Goal: Task Accomplishment & Management: Manage account settings

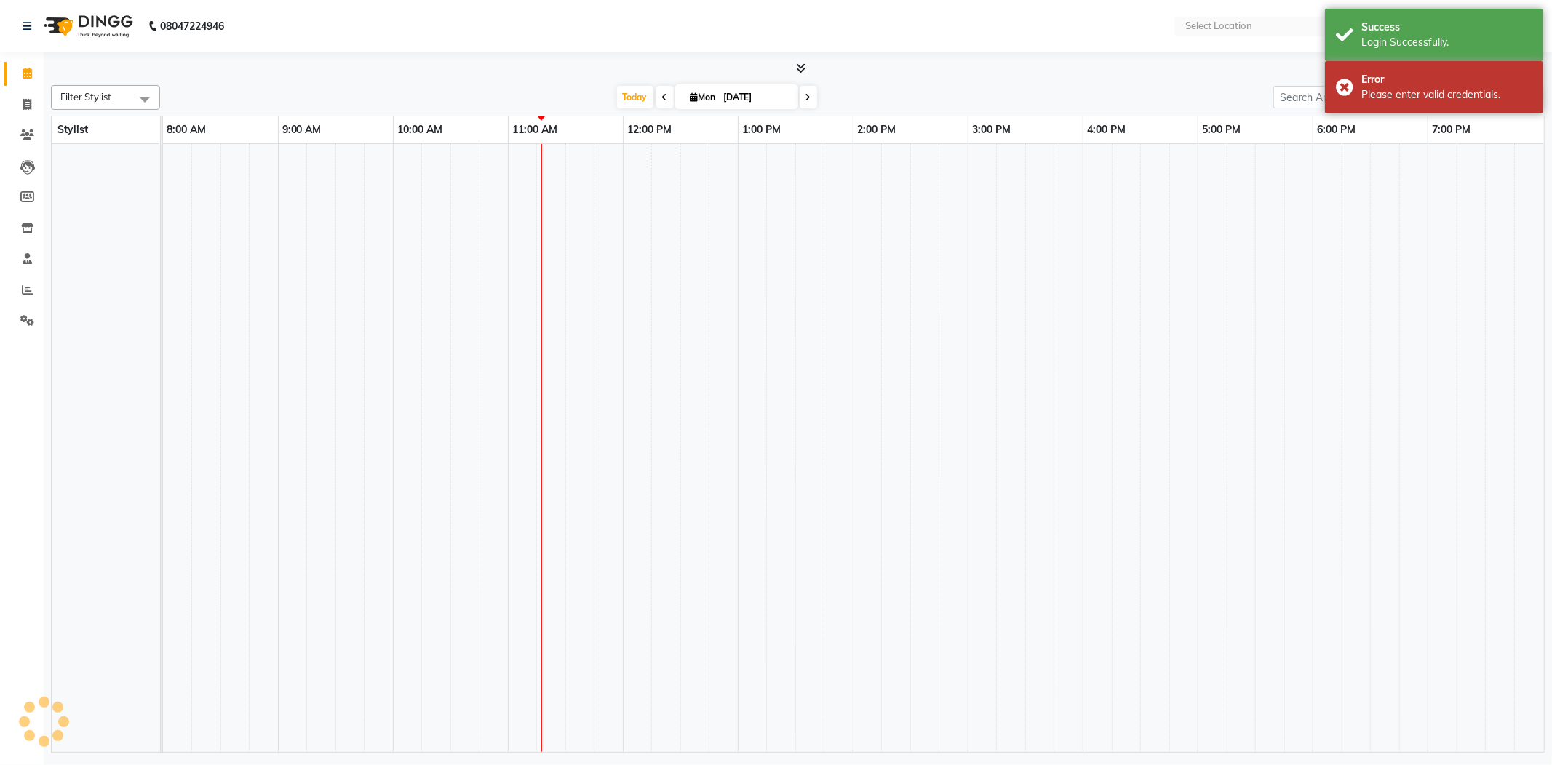
select select "en"
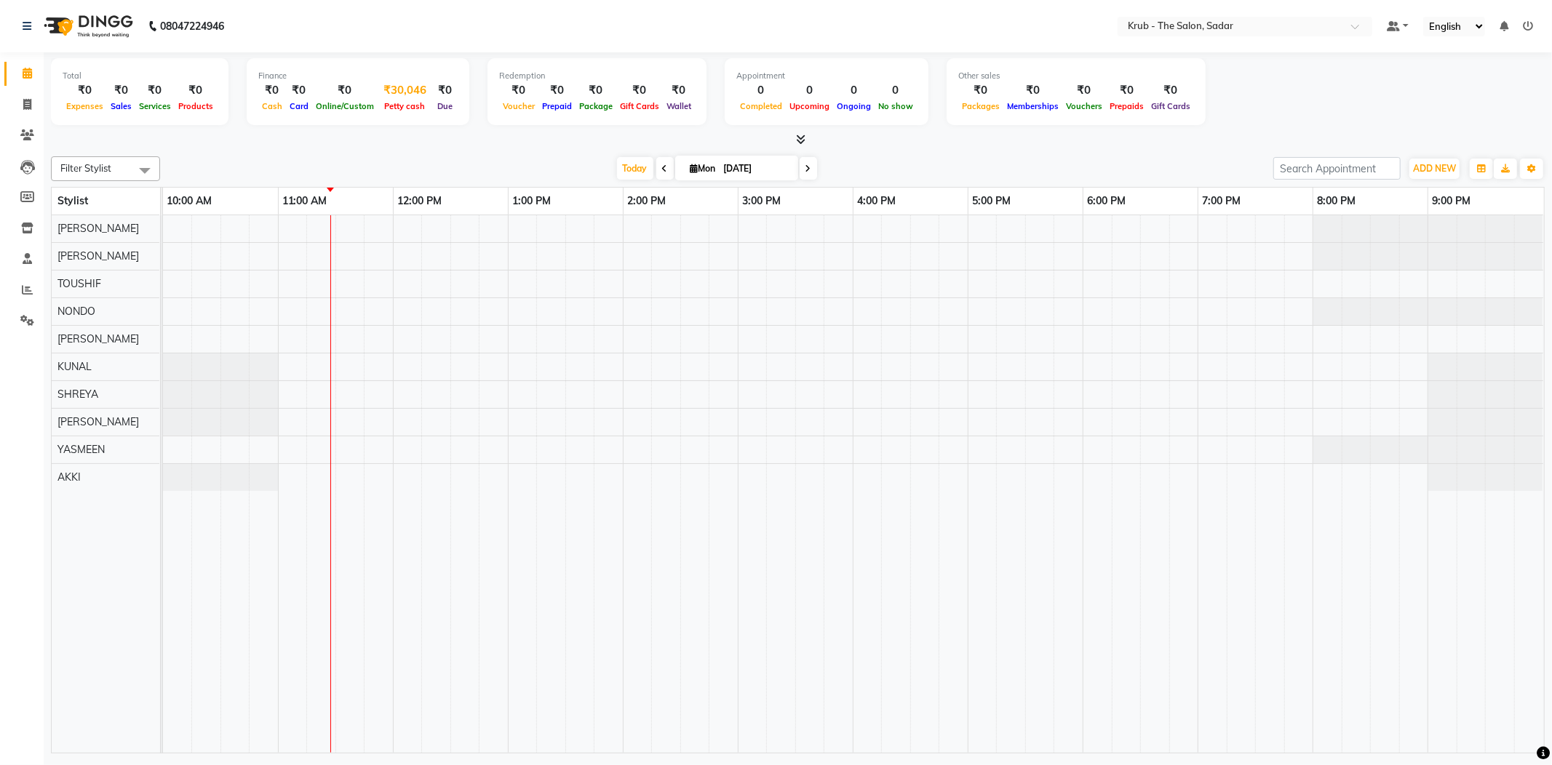
click at [432, 85] on div "₹30,046" at bounding box center [405, 90] width 55 height 17
select select "3267"
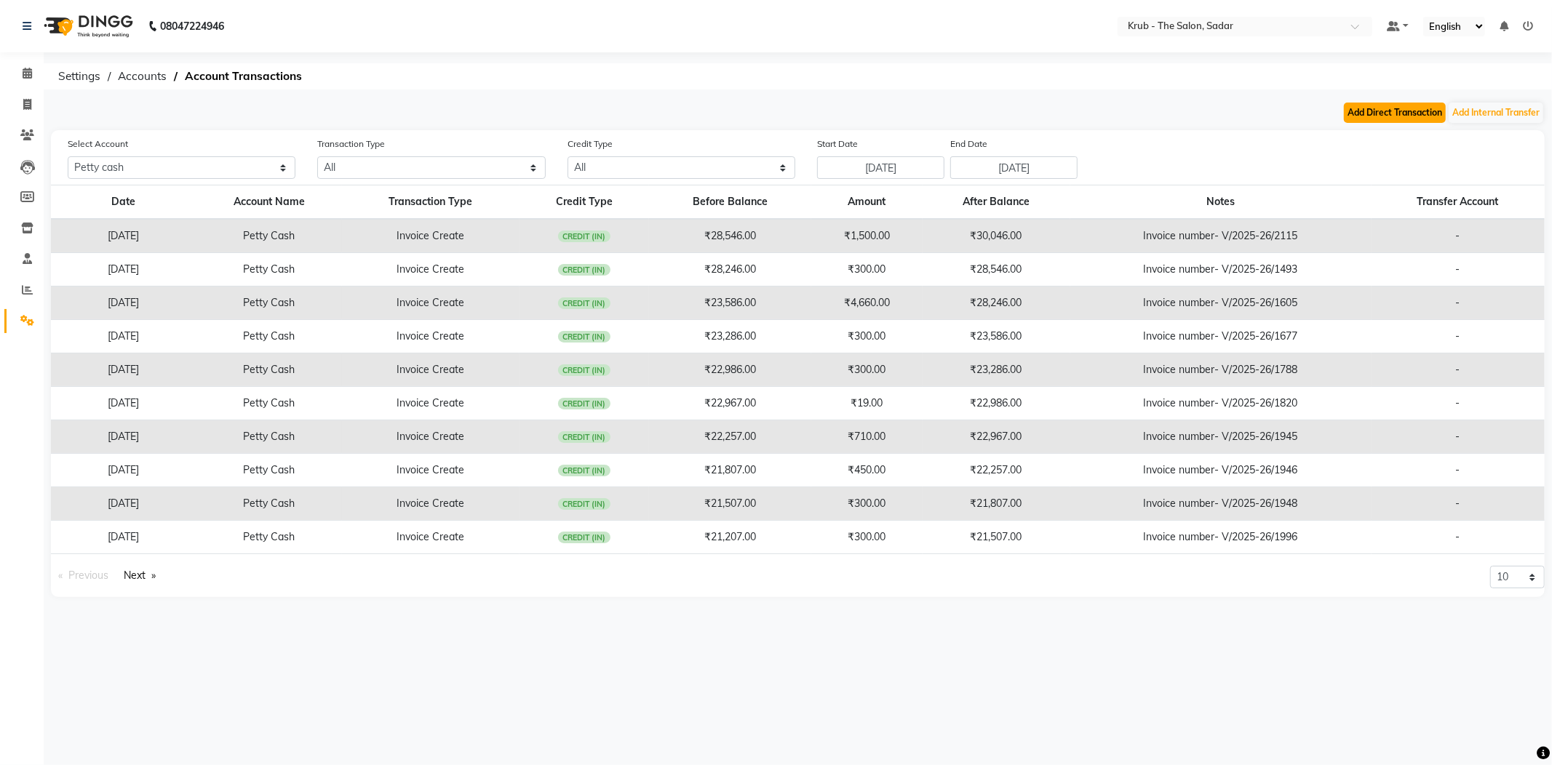
click at [1395, 106] on button "Add Direct Transaction" at bounding box center [1395, 113] width 102 height 20
select select "direct"
select select "3267"
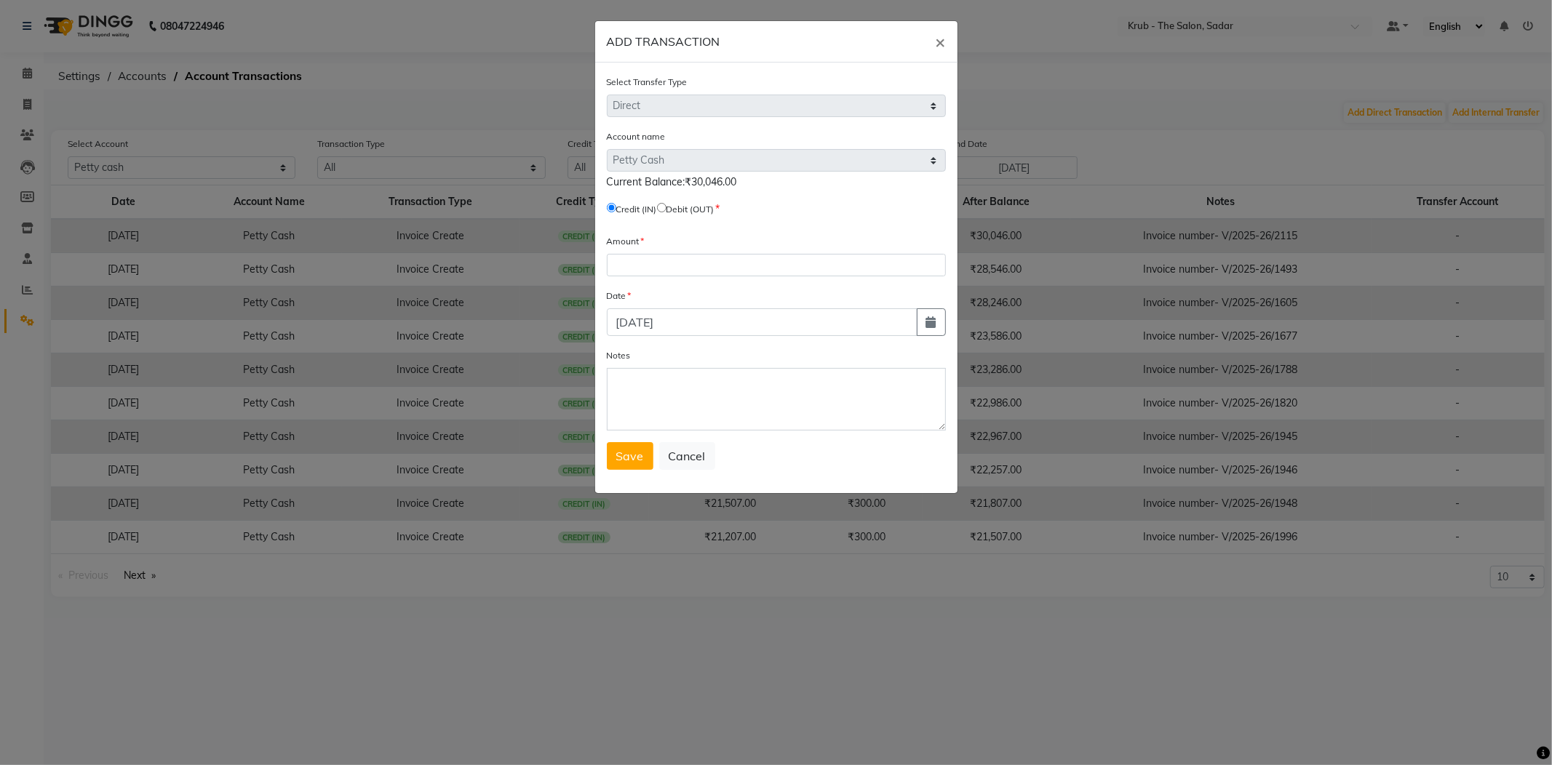
click at [666, 203] on input "radio" at bounding box center [661, 207] width 9 height 9
radio input "true"
click at [676, 234] on div "Amount" at bounding box center [776, 255] width 339 height 43
click at [679, 254] on input "number" at bounding box center [776, 265] width 339 height 23
type input "30046"
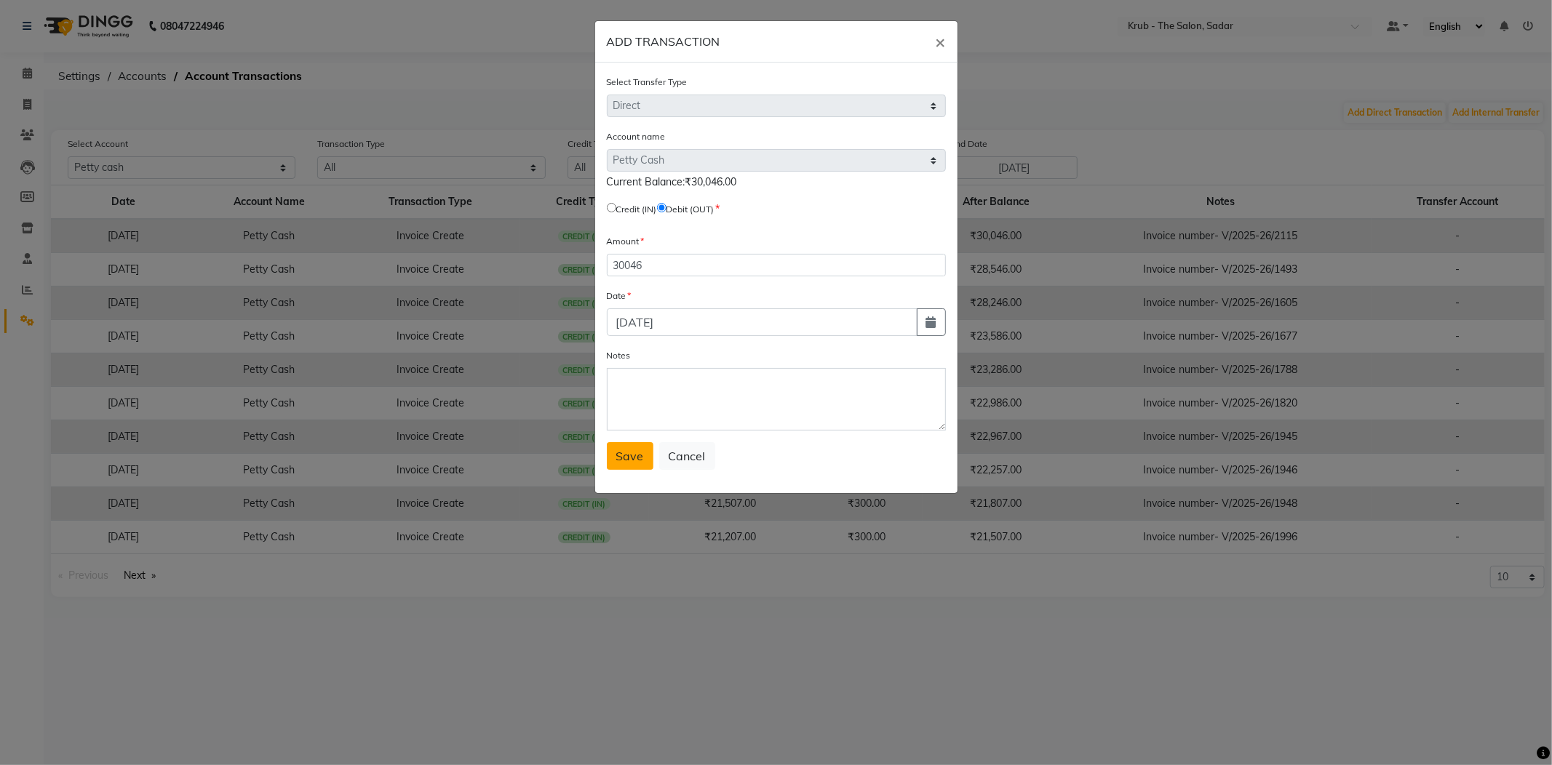
click at [609, 442] on button "Save" at bounding box center [630, 456] width 47 height 28
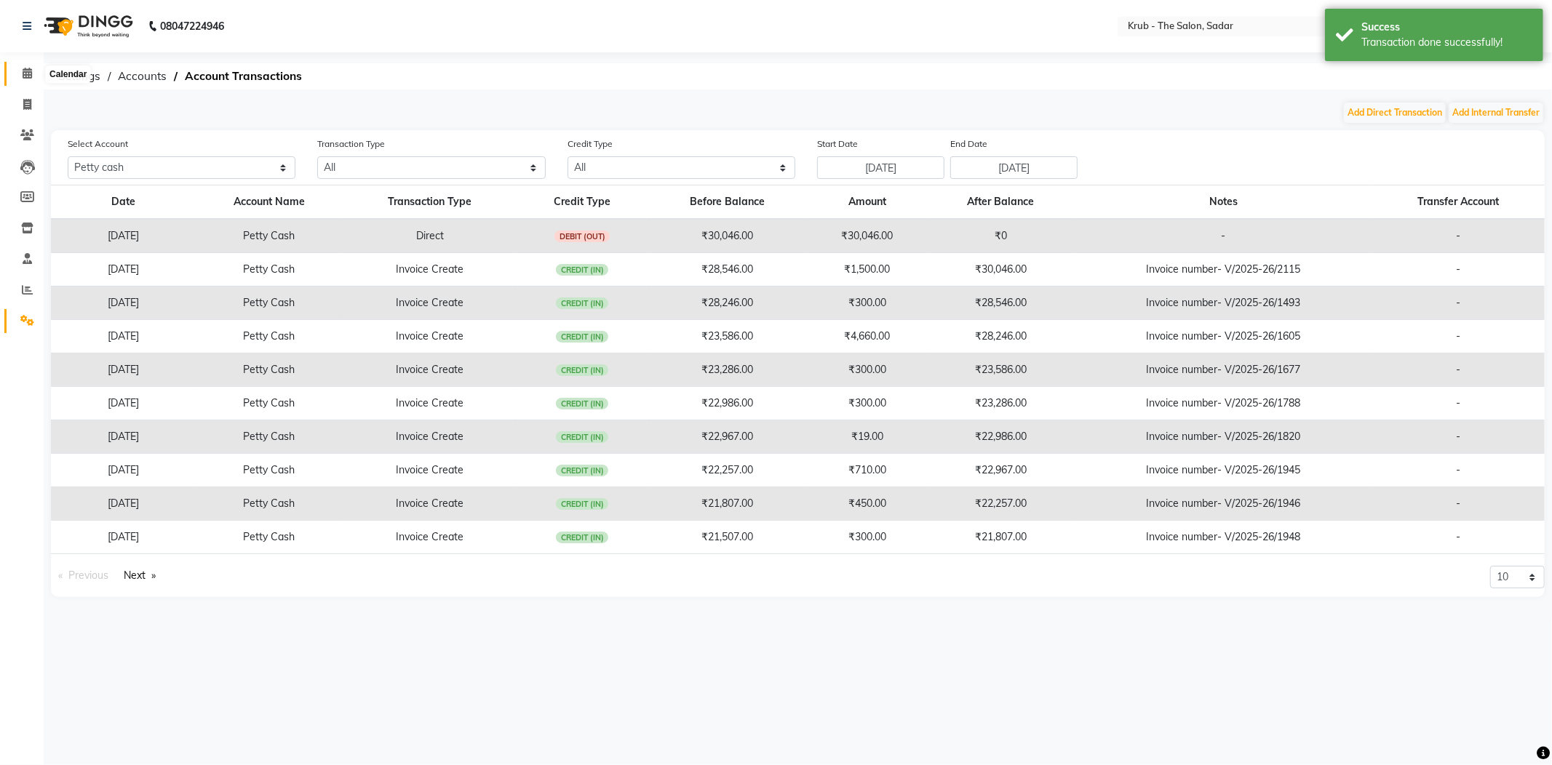
click at [21, 65] on span at bounding box center [27, 73] width 25 height 17
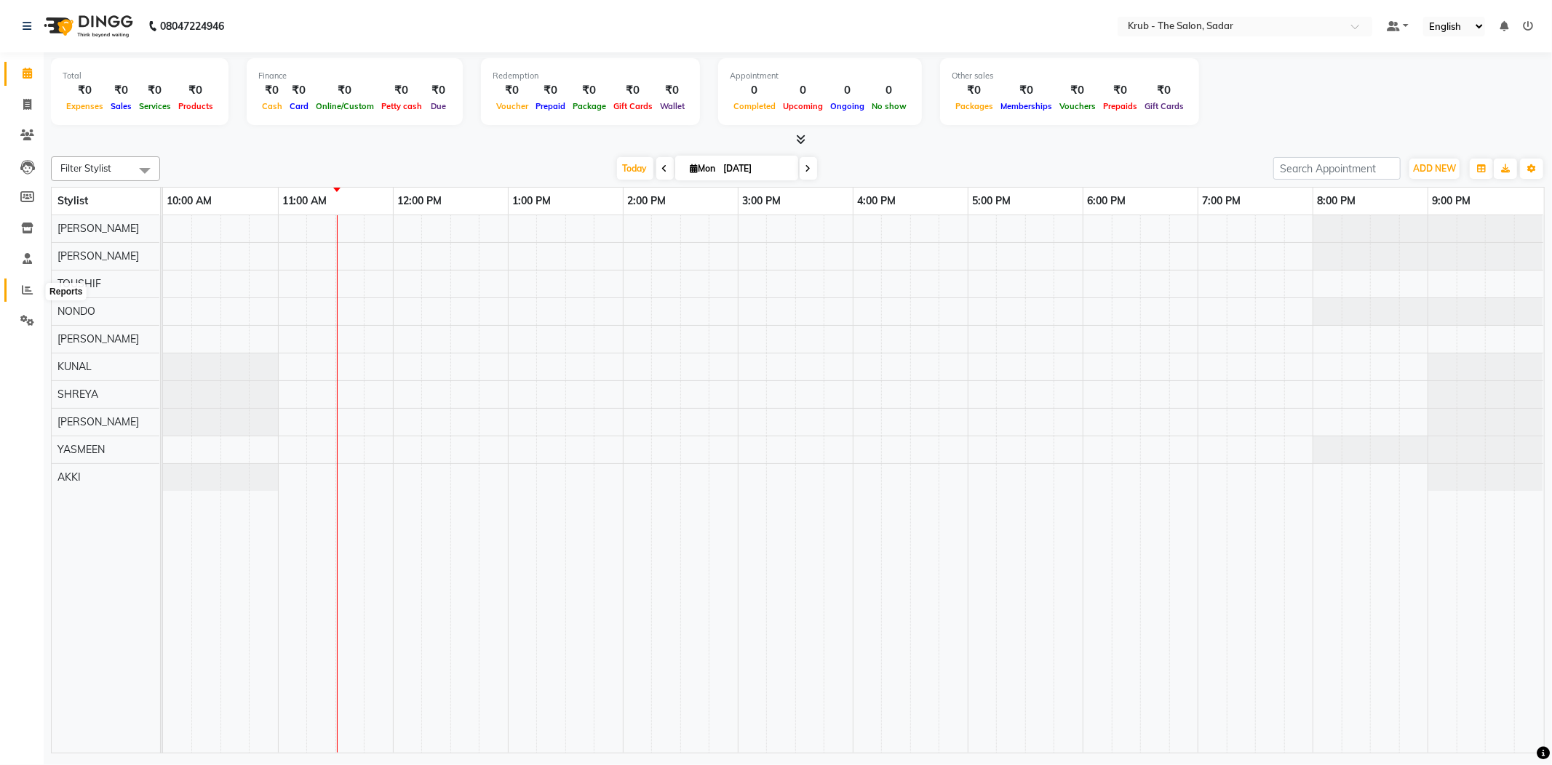
click at [25, 287] on icon at bounding box center [27, 289] width 11 height 11
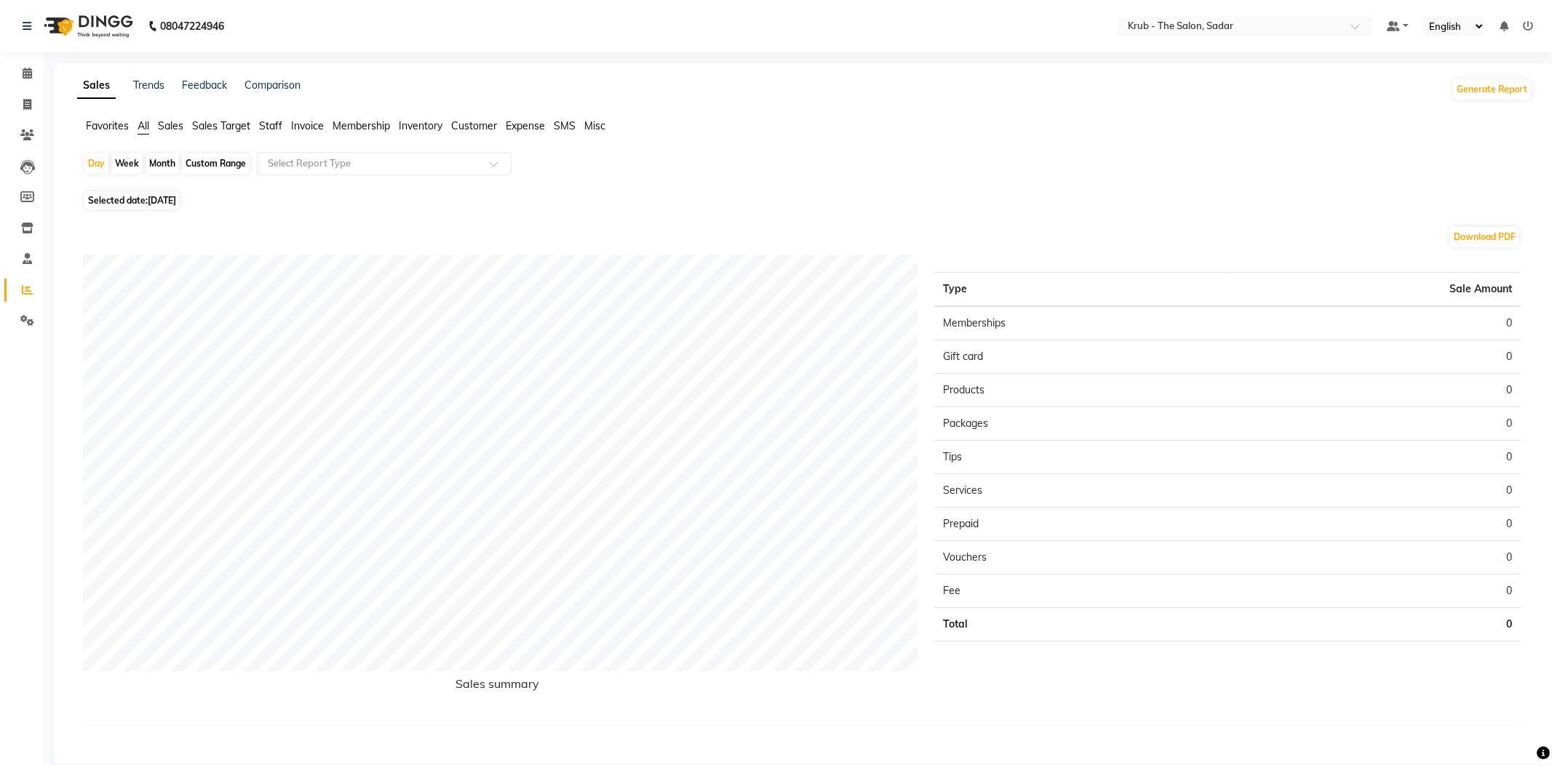
click at [170, 155] on div "Month" at bounding box center [161, 163] width 33 height 20
select select "9"
select select "2025"
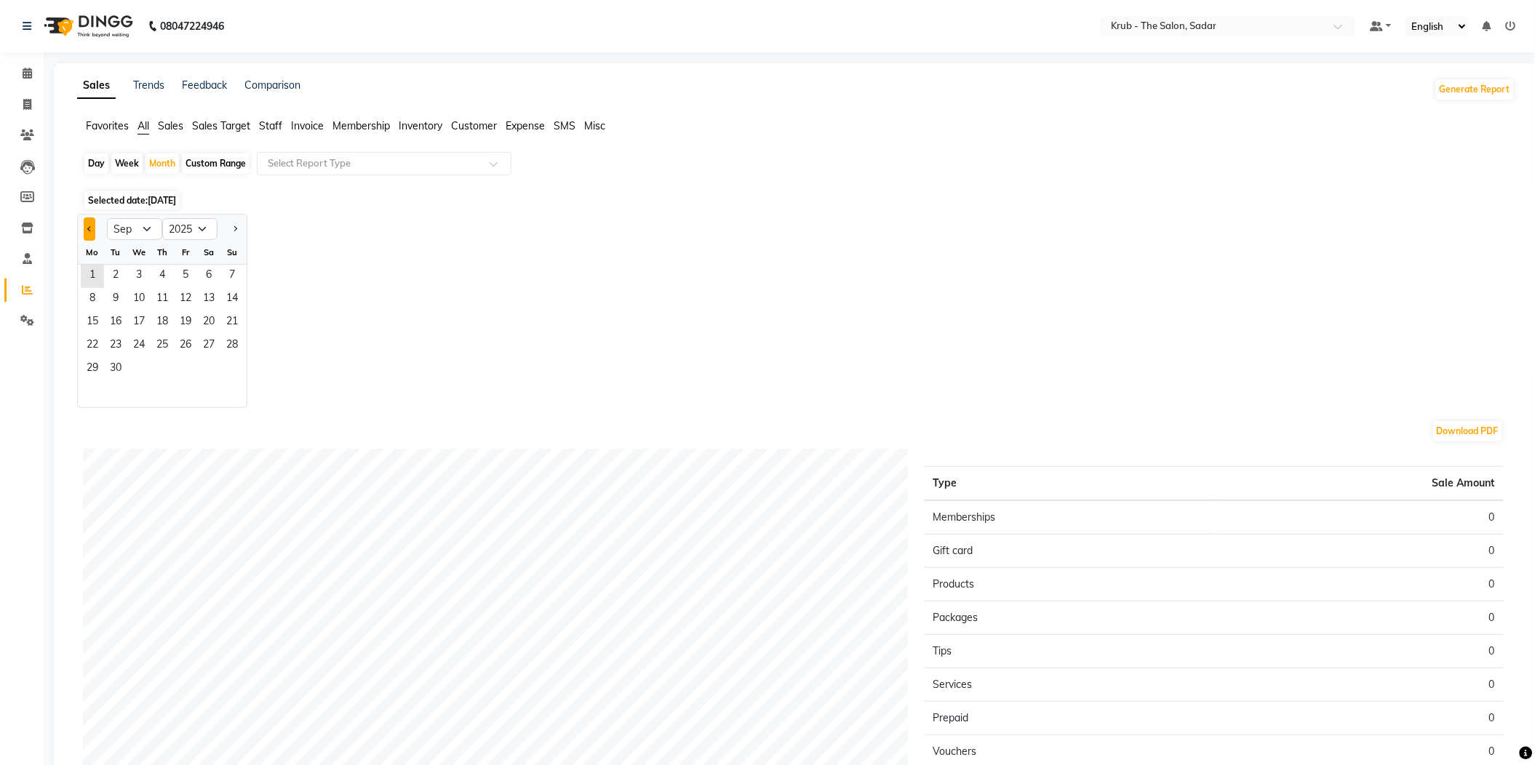
click at [84, 224] on button "Previous month" at bounding box center [90, 229] width 12 height 23
select select "8"
drag, startPoint x: 166, startPoint y: 260, endPoint x: 208, endPoint y: 343, distance: 93.7
click at [208, 343] on ngb-datepicker-month "Mo Tu We Th Fr Sa Su 1 2 3 4 5 6 7 8 9 10 11 12 13 14 15 16 17 18 19 20 21 22 2…" at bounding box center [162, 324] width 169 height 167
click at [220, 358] on span "31" at bounding box center [231, 369] width 23 height 23
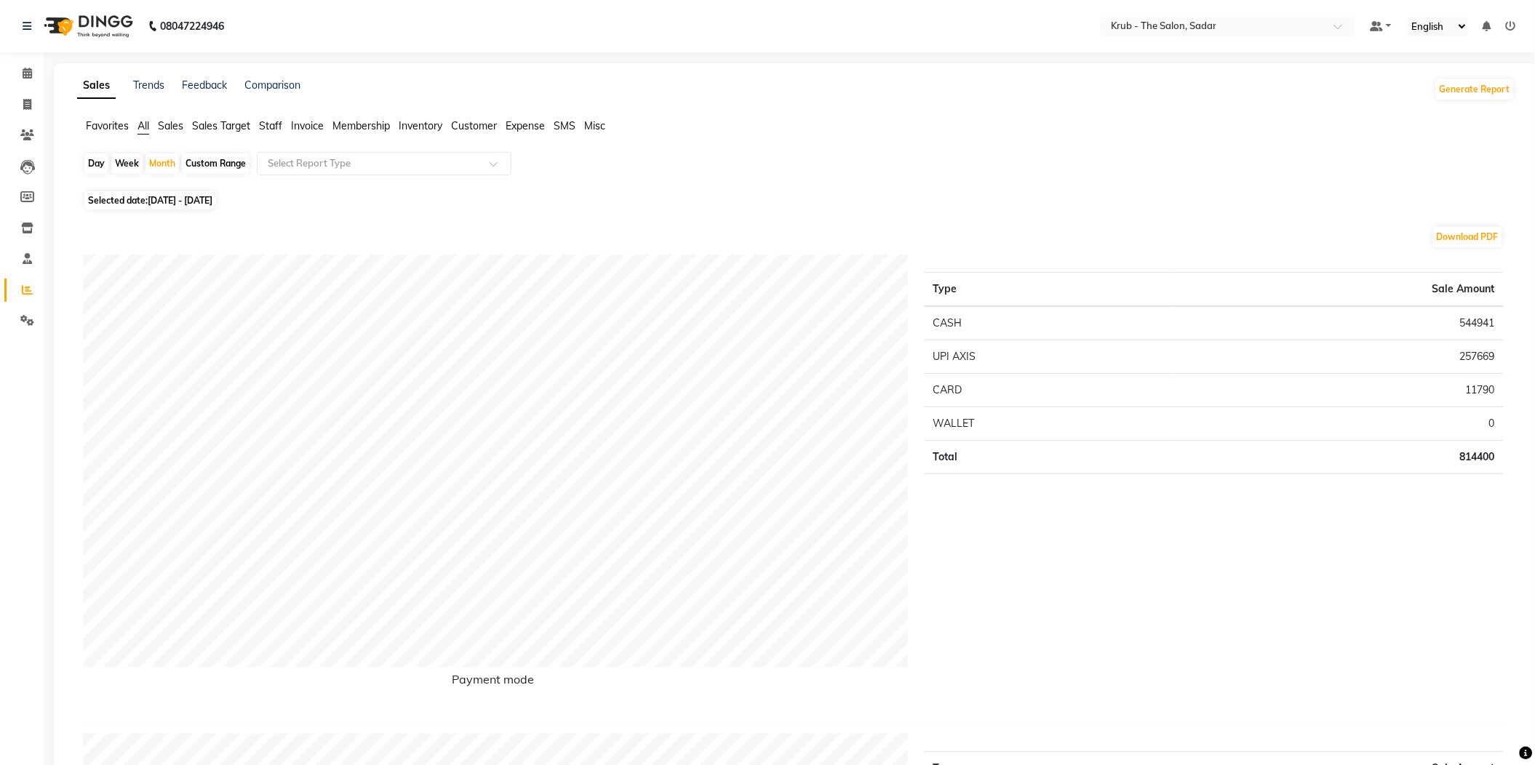
click at [163, 123] on span "Sales" at bounding box center [170, 125] width 25 height 13
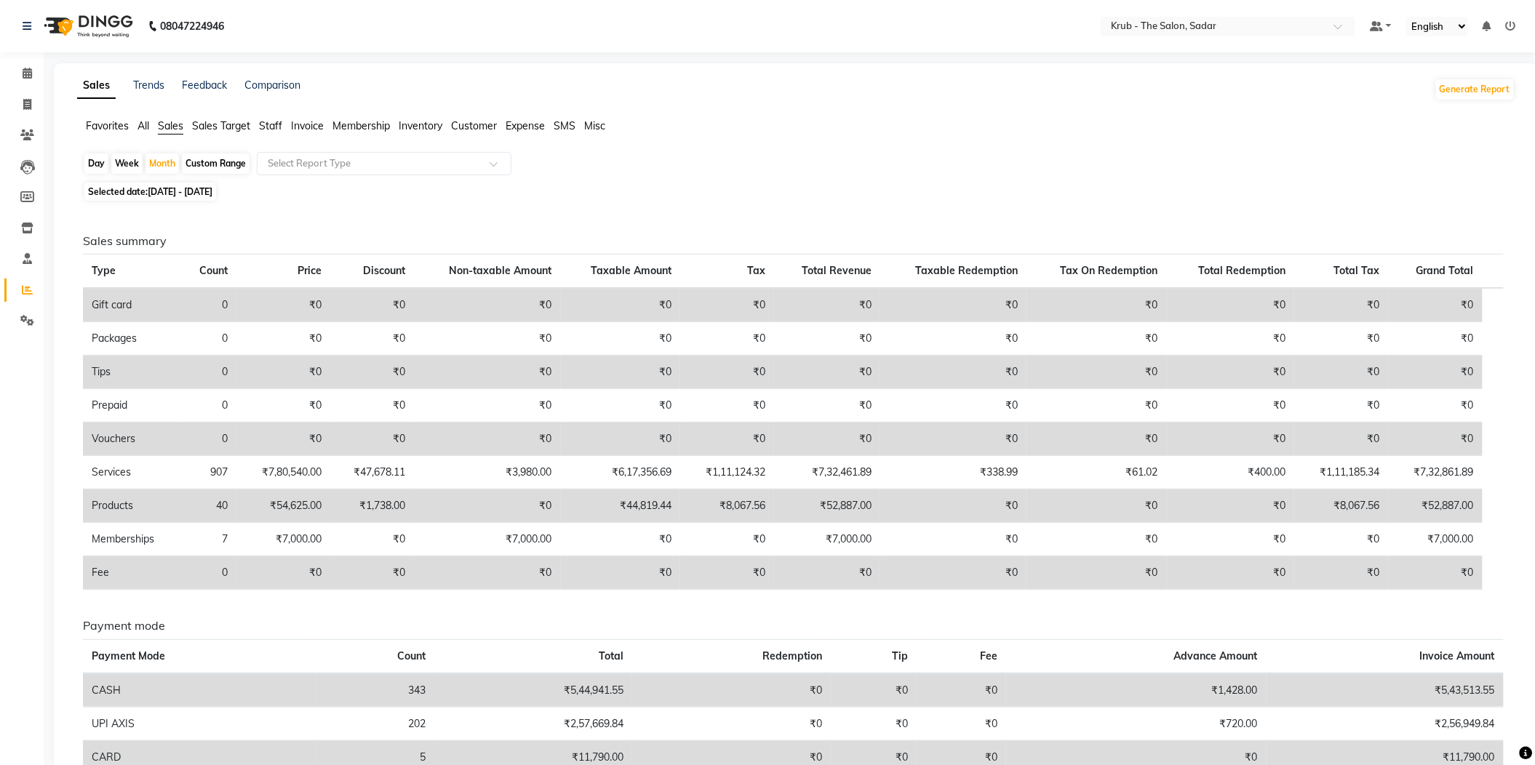
click at [847, 172] on div "Day Week Month Custom Range Select Report Type Selected date: [DATE] - [DATE] S…" at bounding box center [796, 500] width 1438 height 697
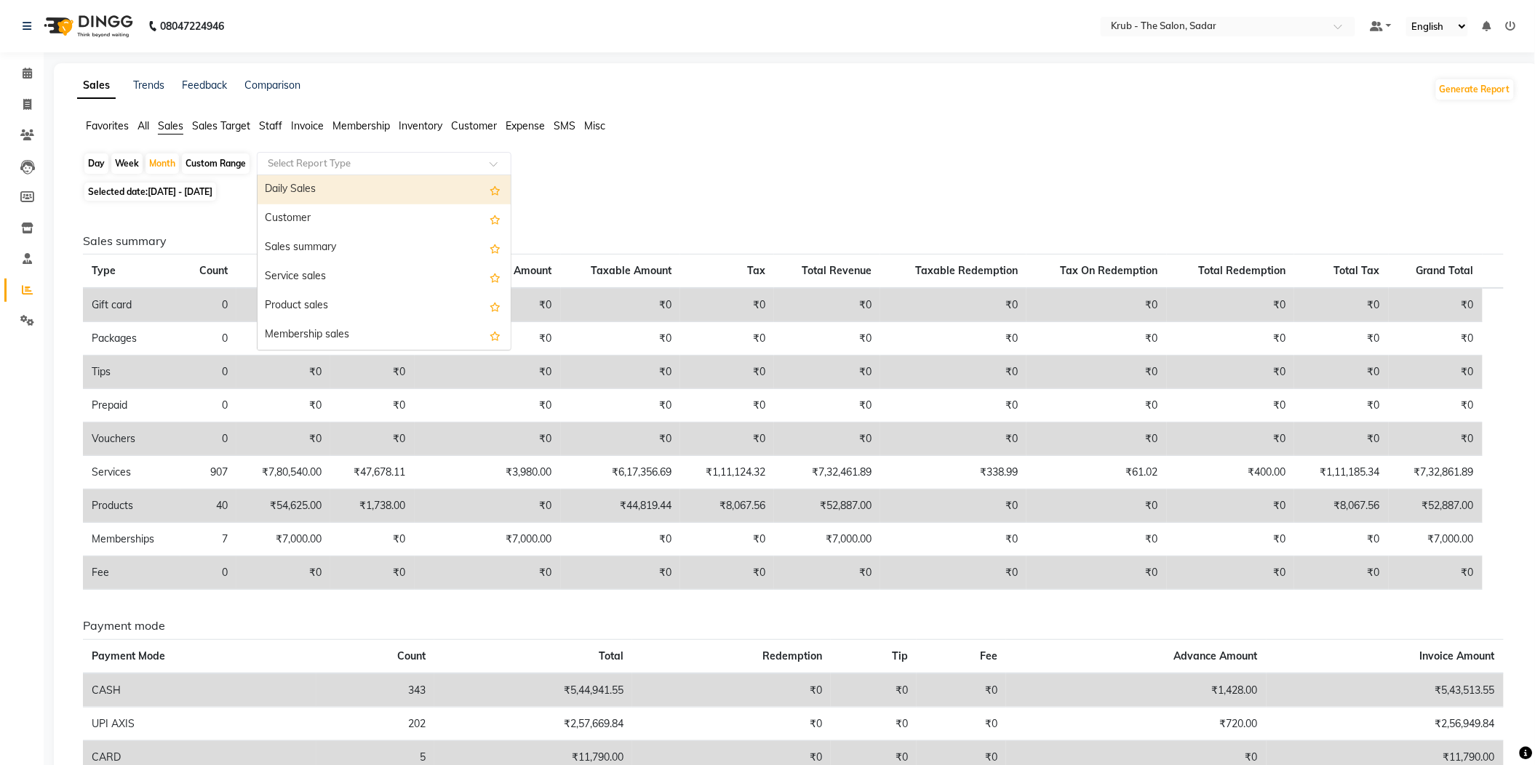
click at [342, 167] on ng-select "Select Report Type Daily Sales Customer Sales summary Service sales Product sal…" at bounding box center [384, 163] width 255 height 23
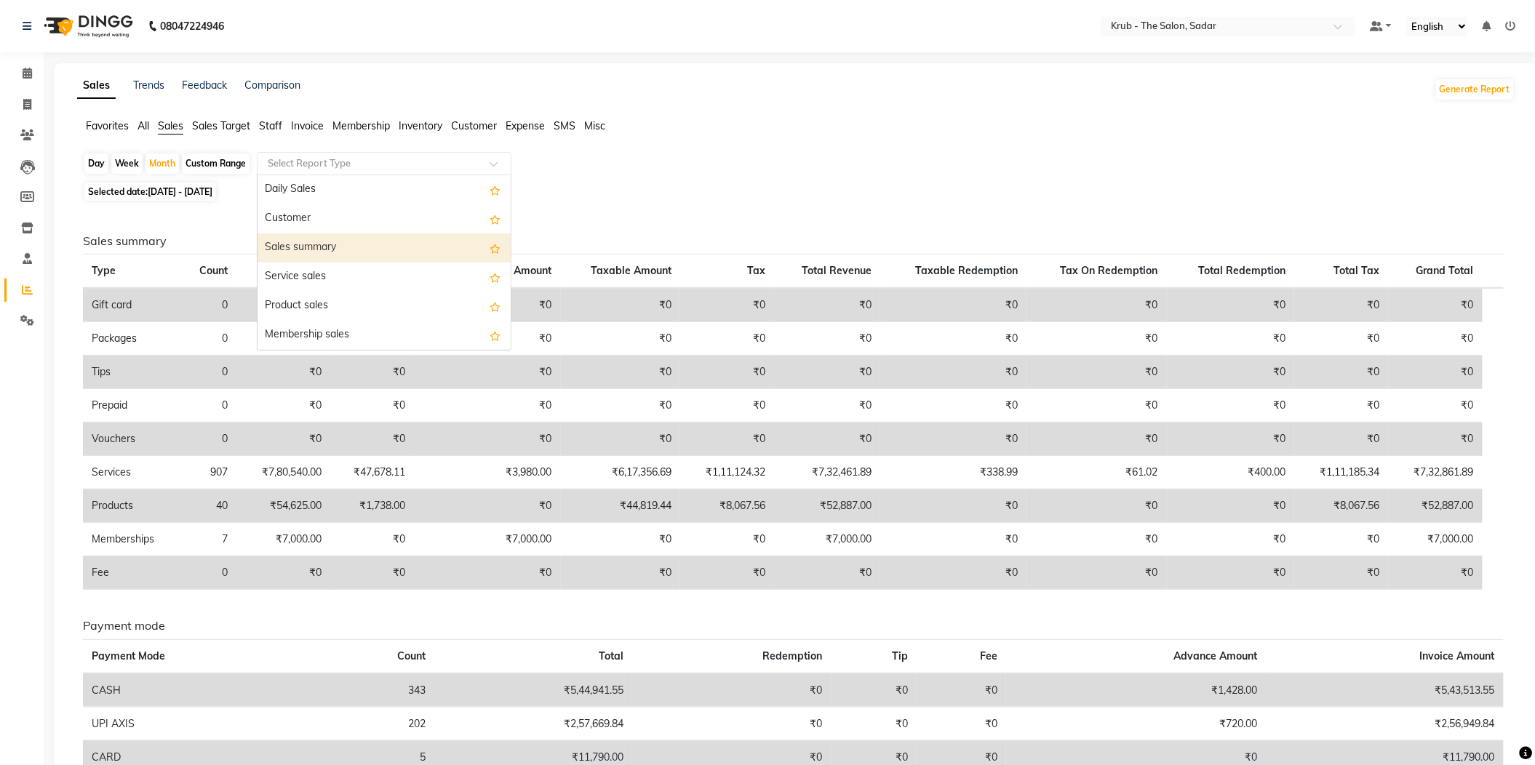
click at [338, 236] on div "Sales summary" at bounding box center [384, 248] width 253 height 29
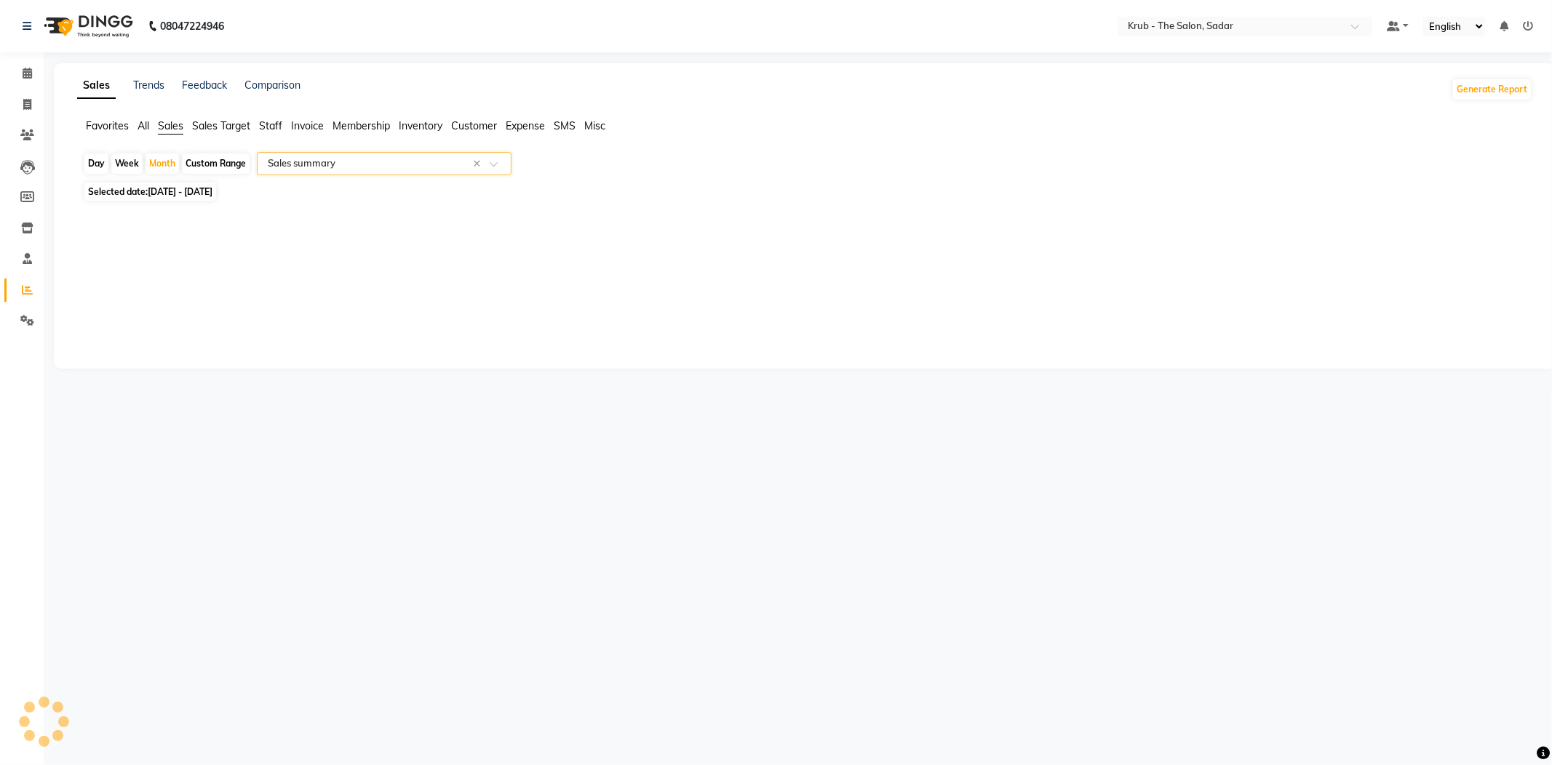
select select "filtered_report"
select select "pdf"
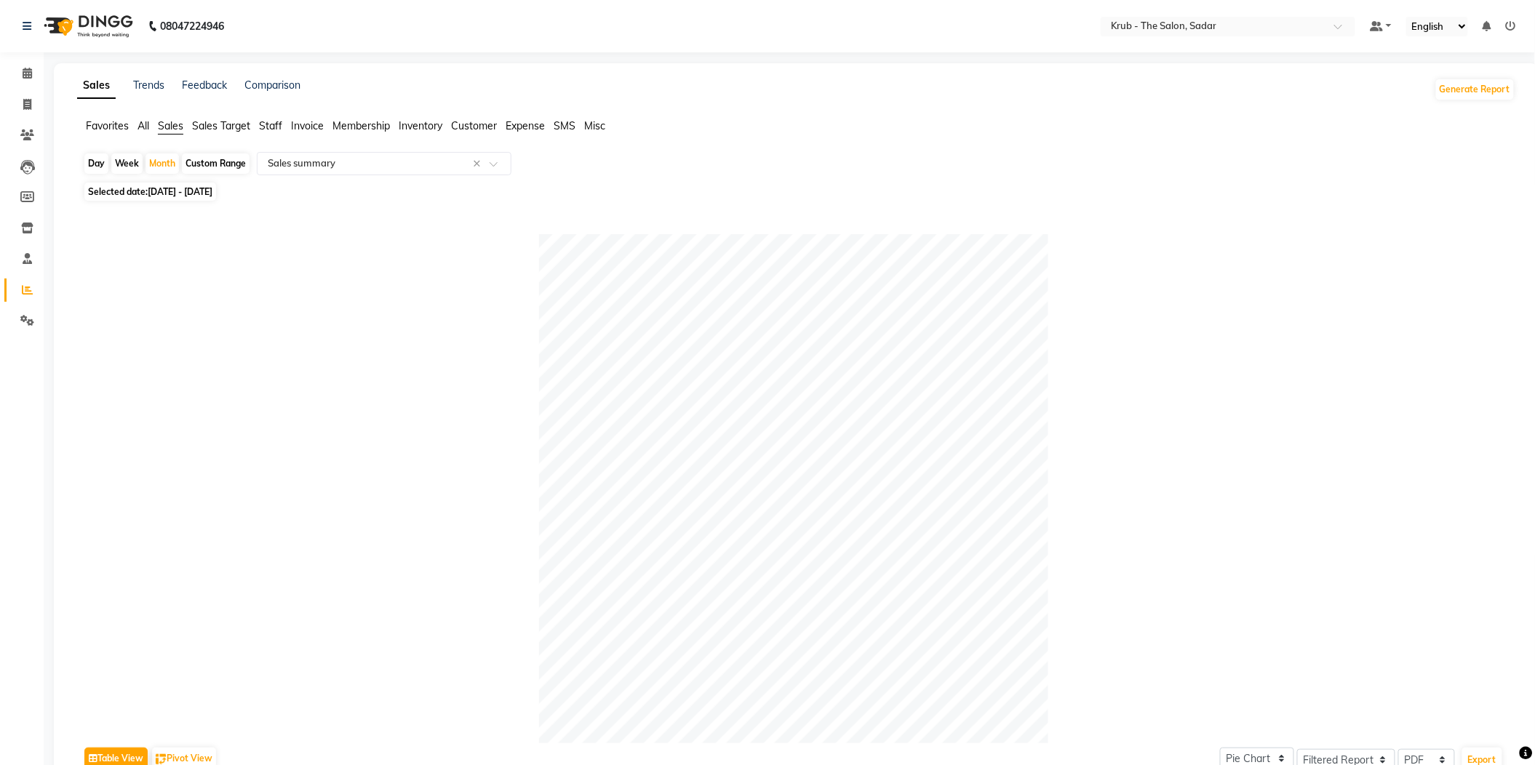
click at [42, 74] on li "Calendar" at bounding box center [22, 73] width 44 height 31
click at [0, 47] on nav "08047224946 Select Location × Krub - The Salon, Sadar Default Panel My Panel En…" at bounding box center [767, 26] width 1535 height 52
click at [9, 67] on link "Calendar" at bounding box center [21, 74] width 35 height 24
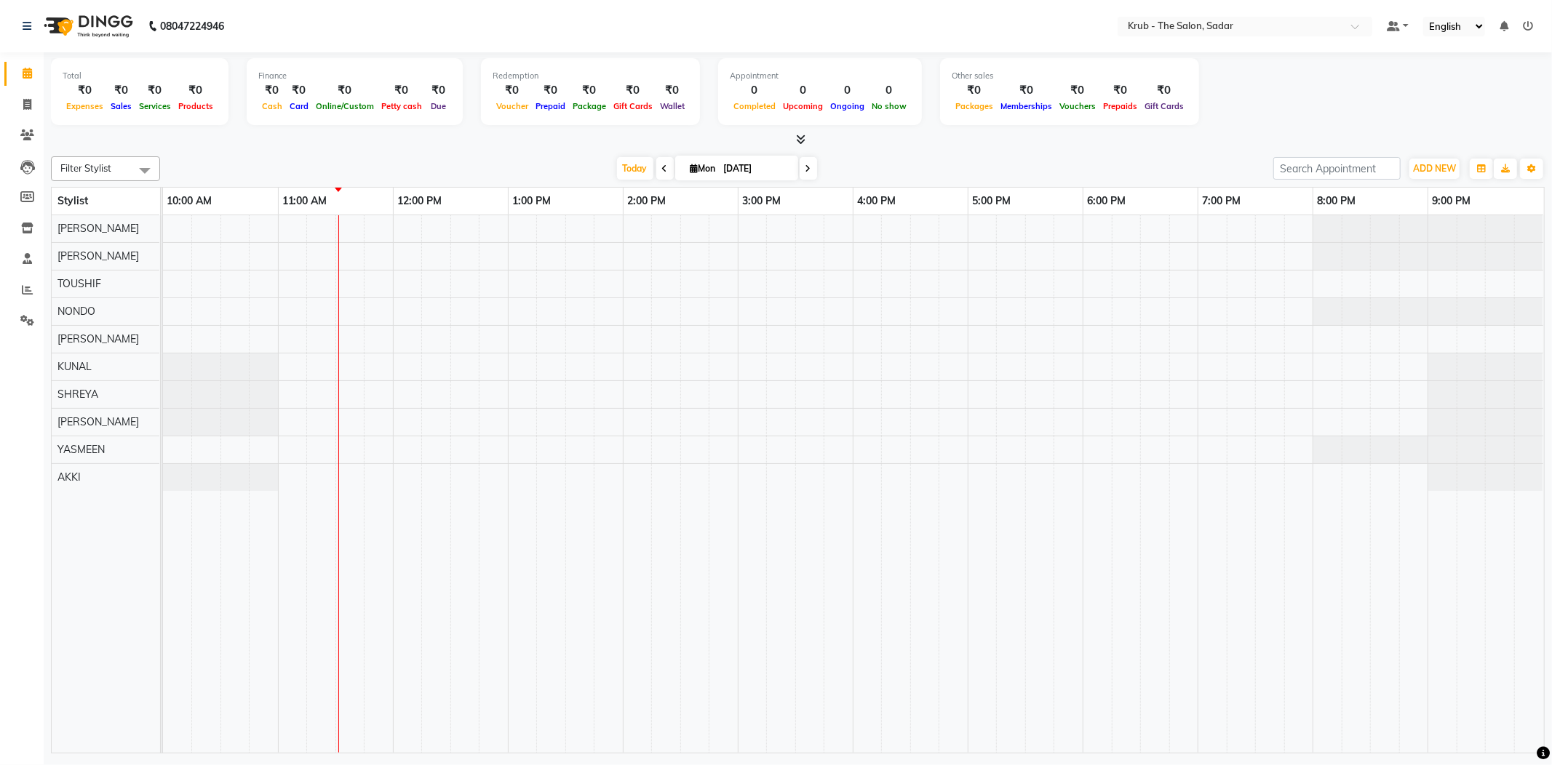
click at [722, 164] on input "[DATE]" at bounding box center [755, 169] width 73 height 22
select select "9"
select select "2025"
click at [653, 210] on span "Previous month" at bounding box center [652, 212] width 6 height 6
select select "8"
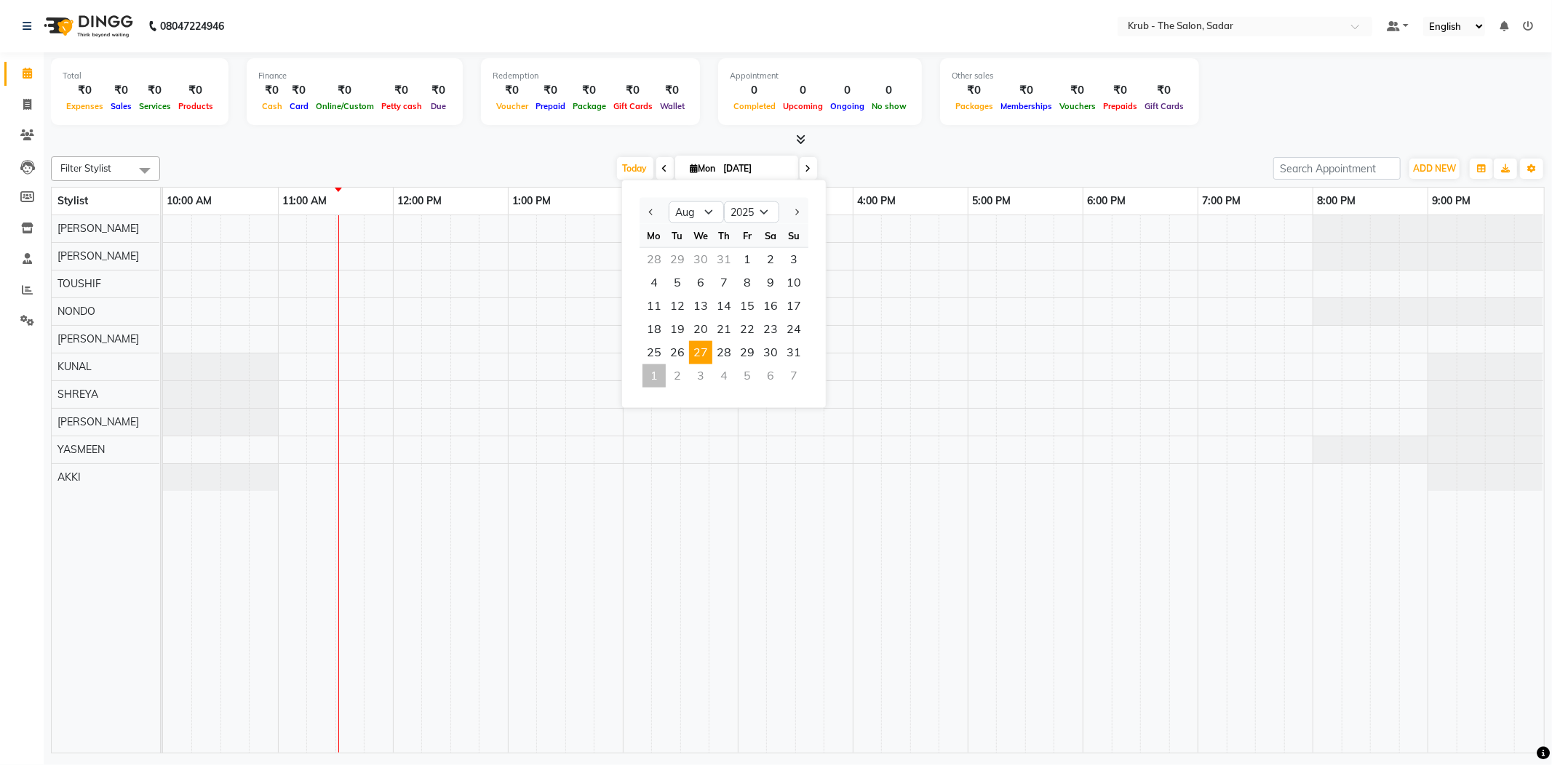
click at [689, 341] on span "27" at bounding box center [700, 352] width 23 height 23
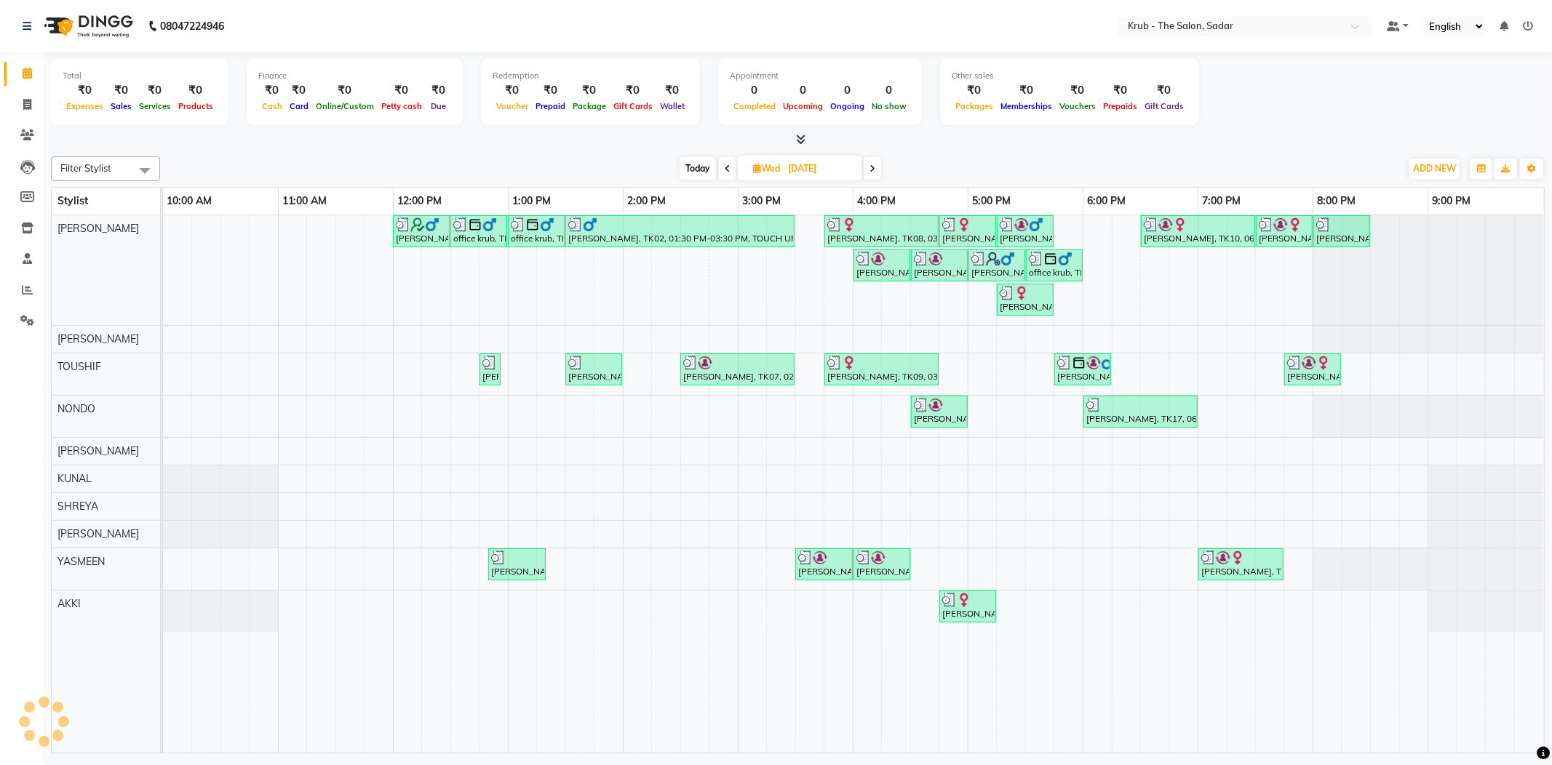
click at [725, 164] on icon at bounding box center [728, 168] width 6 height 9
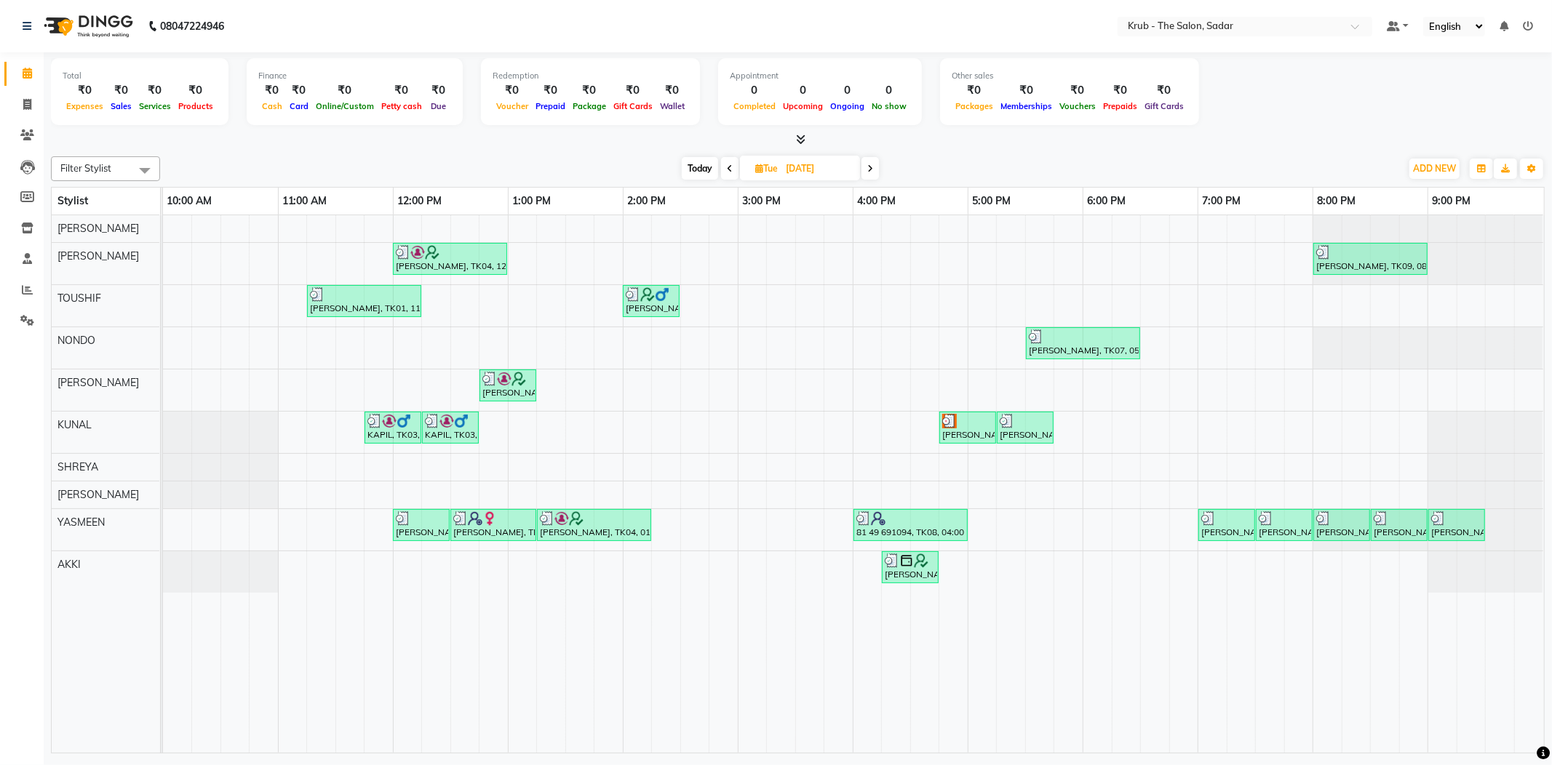
click at [850, 151] on div "Filter Stylist Select All [PERSON_NAME] [PERSON_NAME] NONDO [PERSON_NAME] [PERS…" at bounding box center [798, 452] width 1494 height 603
click at [861, 161] on div "[DATE] [DATE]" at bounding box center [780, 169] width 200 height 22
click at [865, 164] on span at bounding box center [869, 168] width 17 height 23
type input "[DATE]"
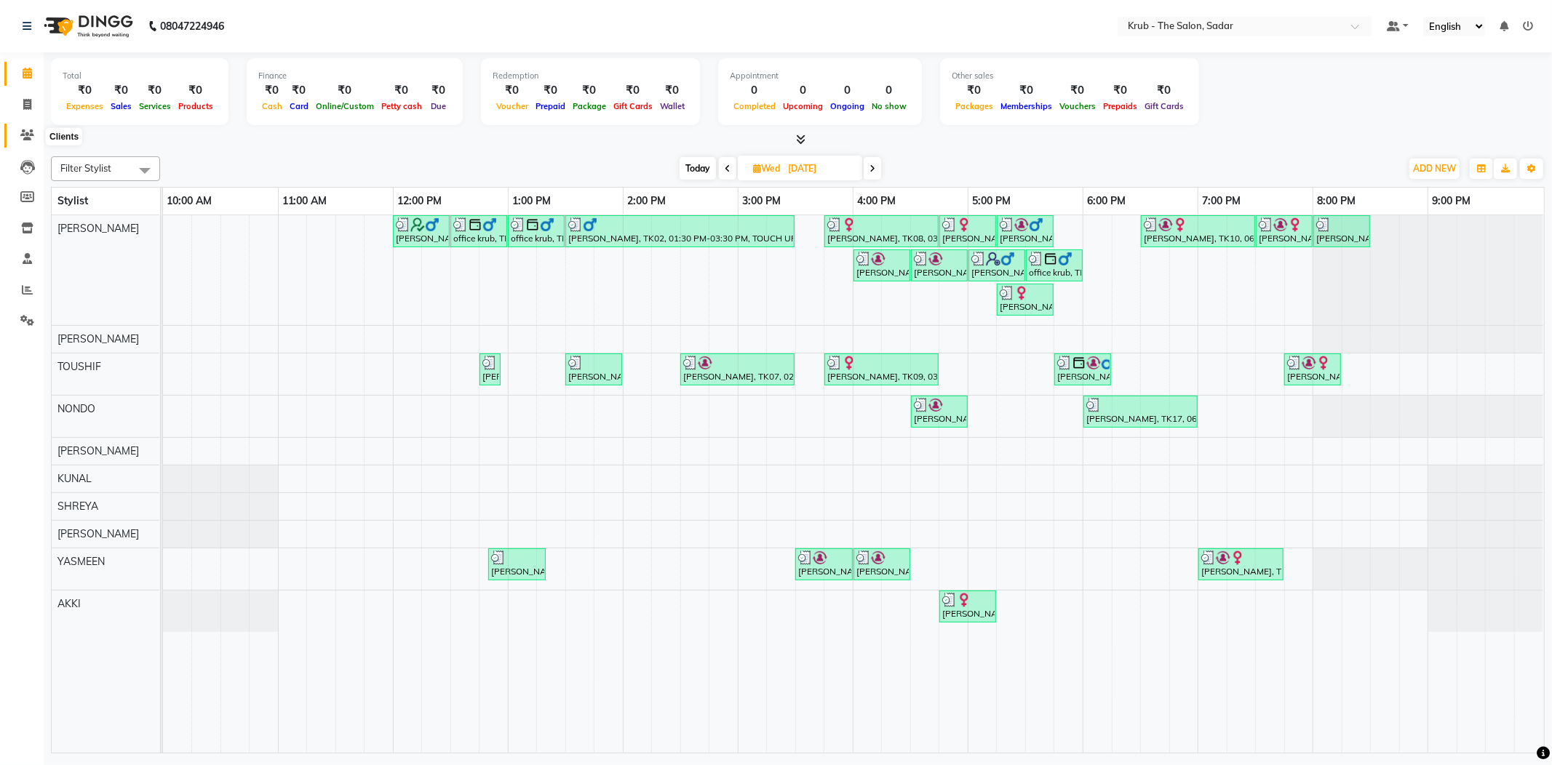
drag, startPoint x: 26, startPoint y: 134, endPoint x: 53, endPoint y: 126, distance: 28.1
click at [27, 134] on icon at bounding box center [27, 134] width 14 height 11
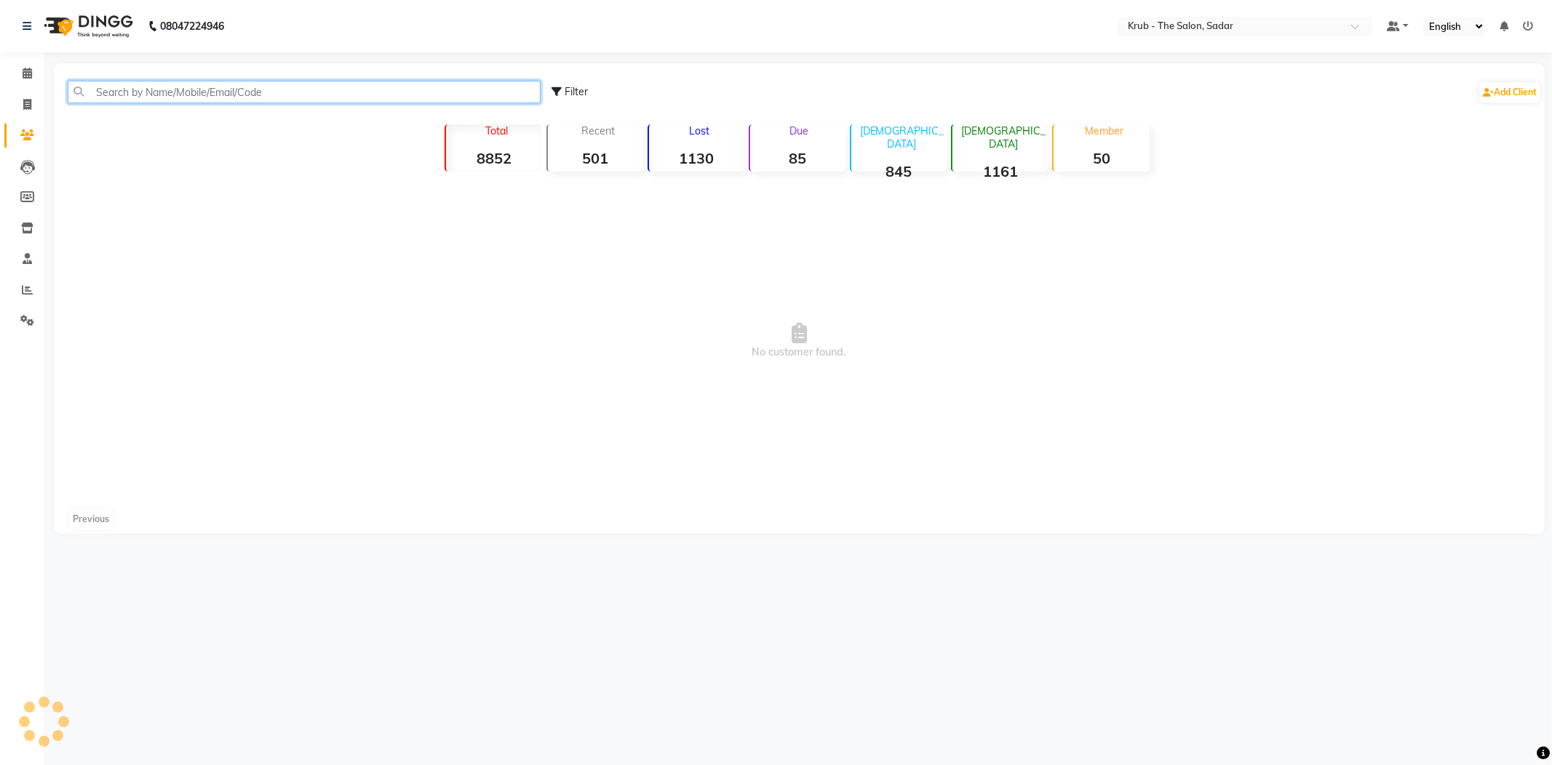
click at [181, 94] on input "text" at bounding box center [304, 92] width 473 height 23
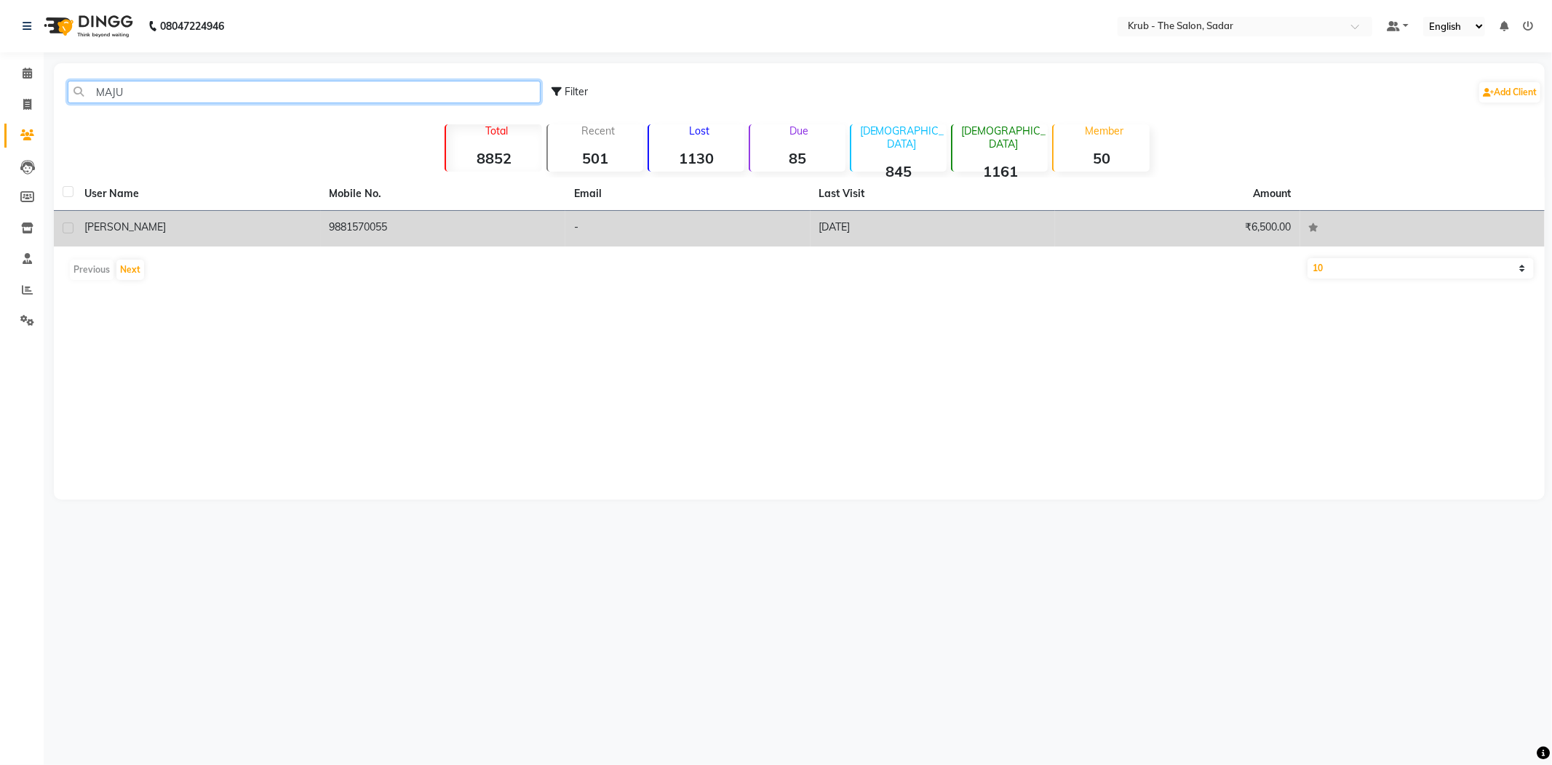
type input "MAJU"
click at [659, 226] on td "-" at bounding box center [687, 229] width 245 height 36
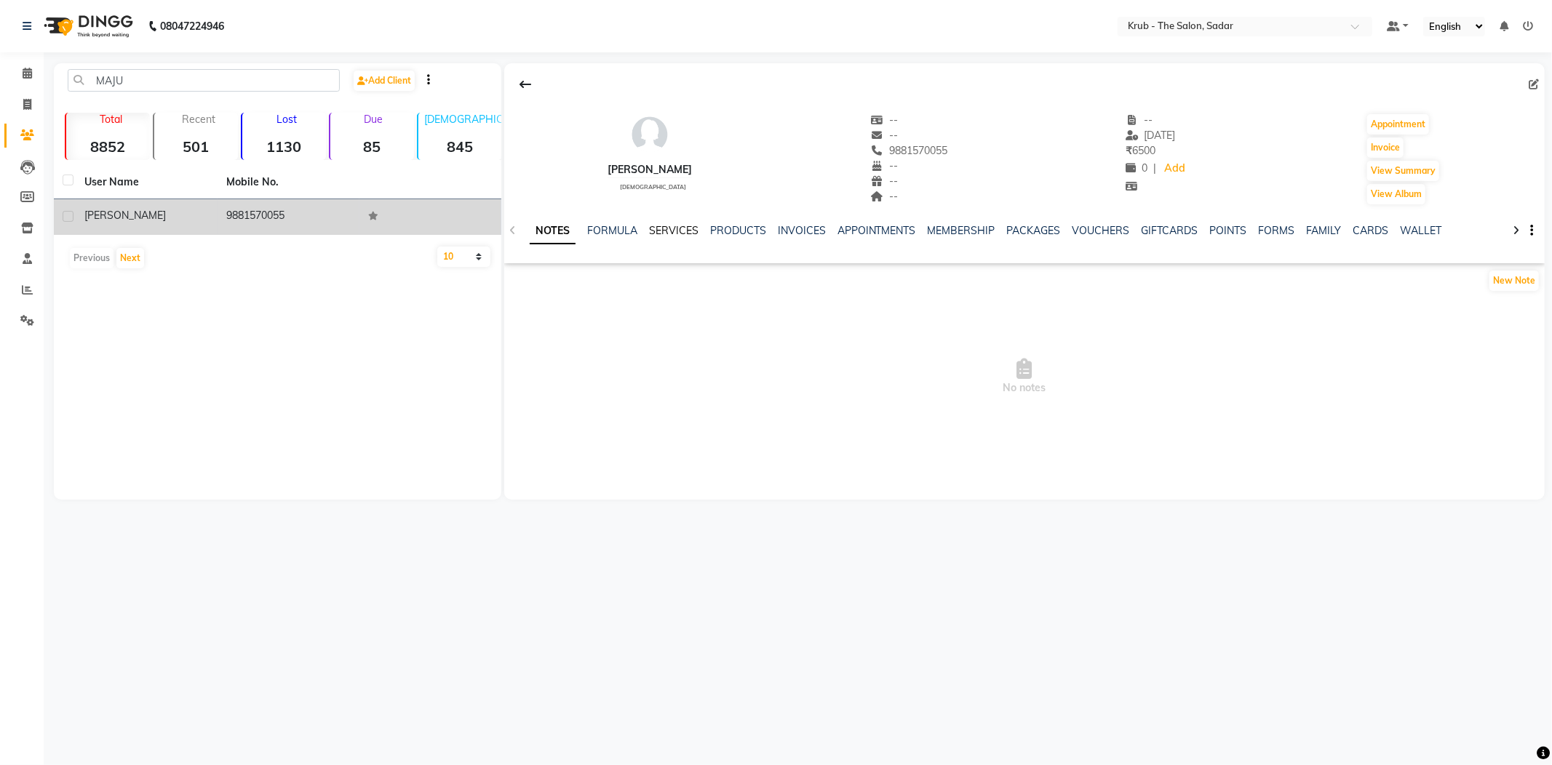
click at [690, 228] on link "SERVICES" at bounding box center [673, 230] width 49 height 13
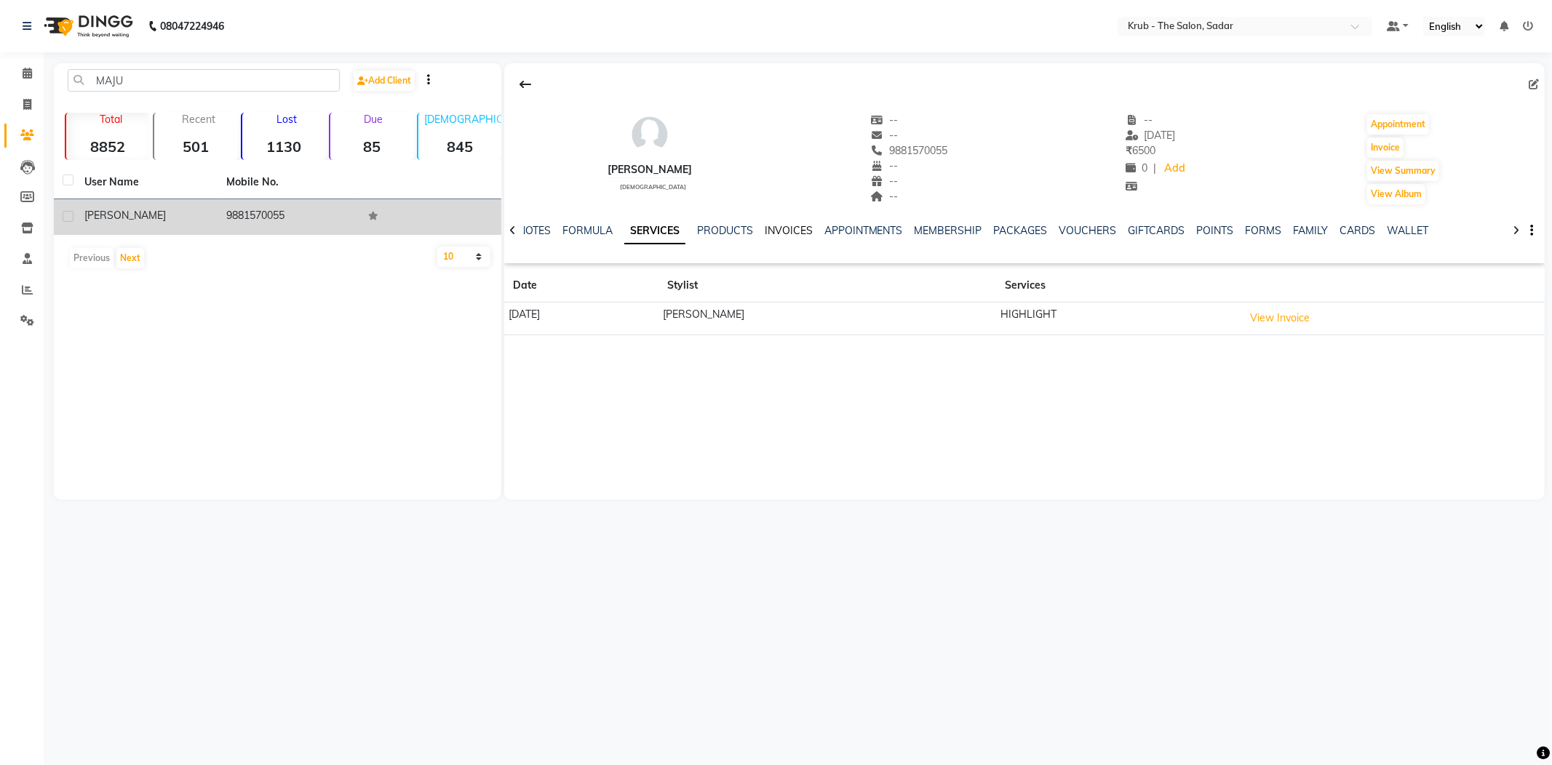
click at [778, 228] on link "INVOICES" at bounding box center [789, 230] width 48 height 13
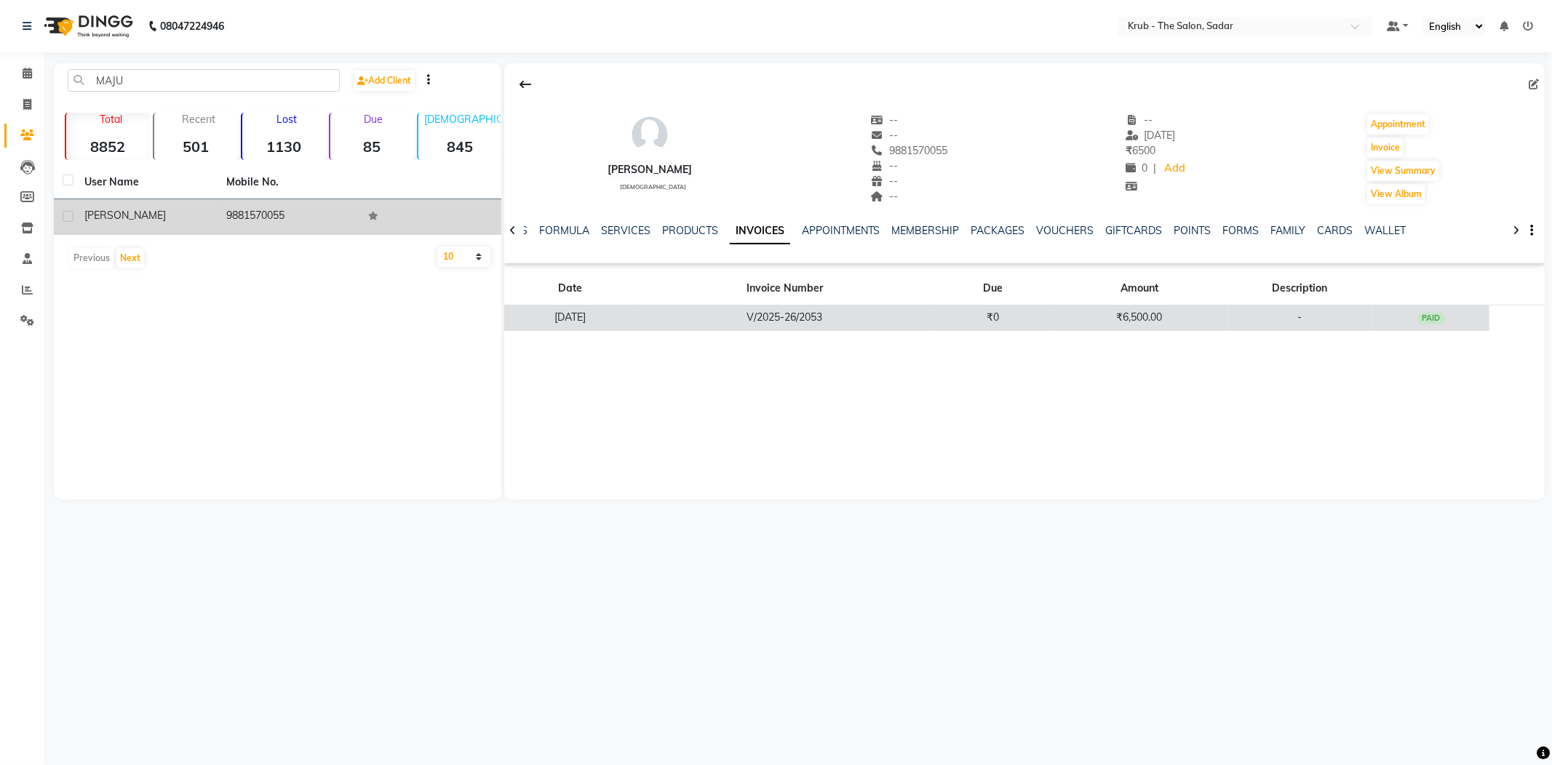
click at [1013, 306] on td "₹0" at bounding box center [992, 318] width 118 height 25
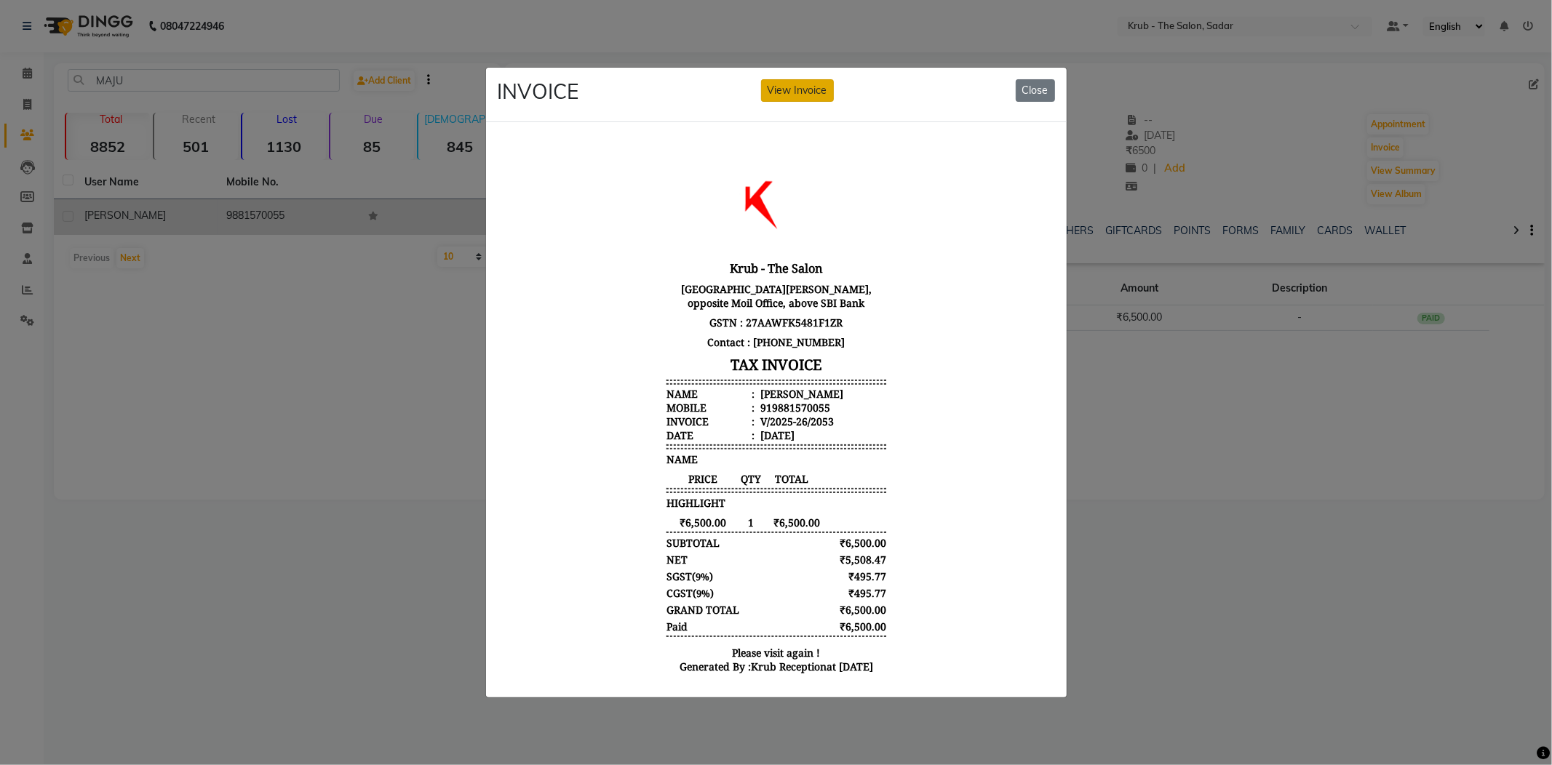
click at [810, 82] on button "View Invoice" at bounding box center [797, 90] width 73 height 23
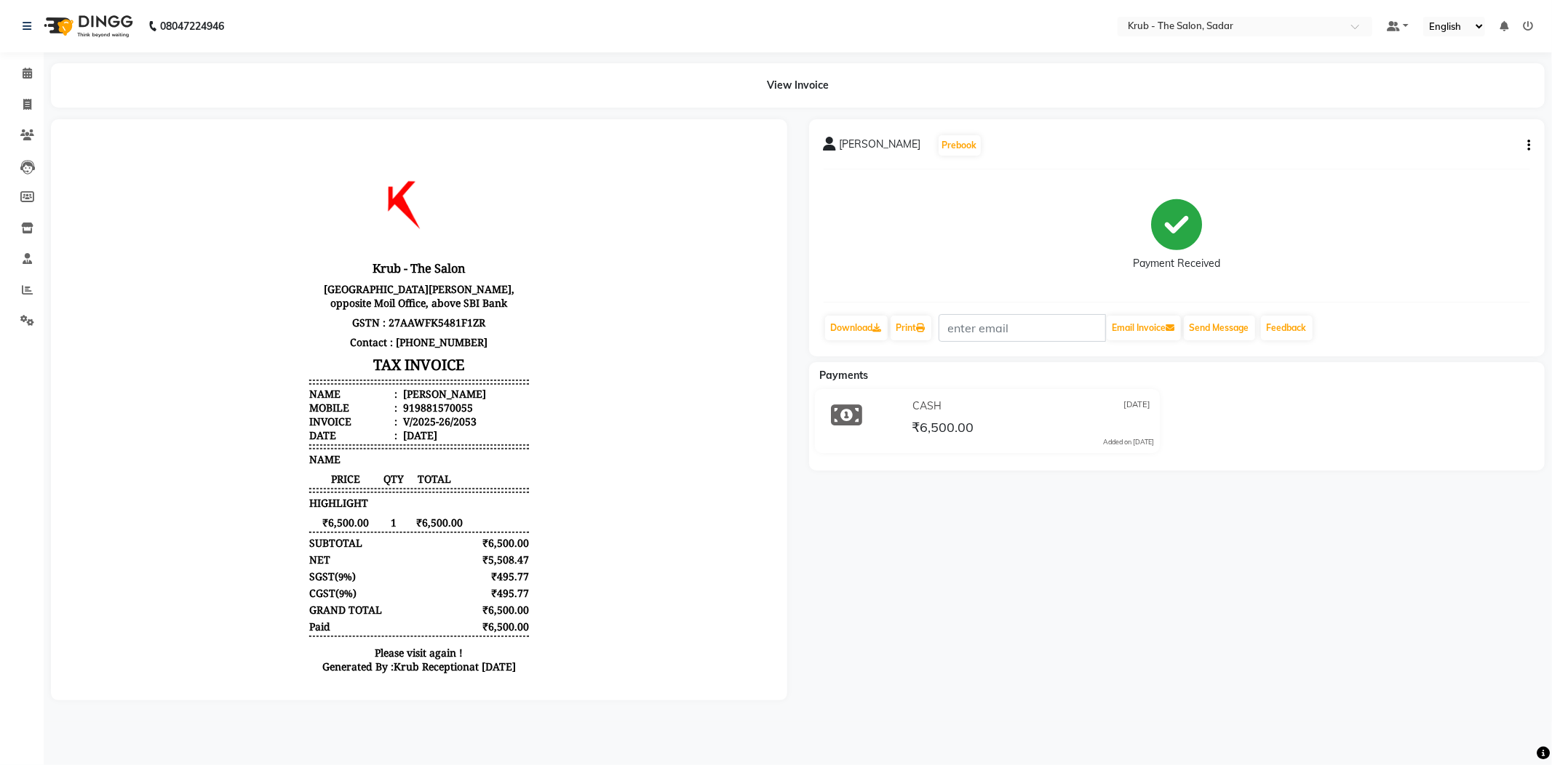
click at [1530, 138] on button "button" at bounding box center [1525, 145] width 9 height 15
click at [1502, 132] on div "Split Service Amount" at bounding box center [1458, 139] width 100 height 18
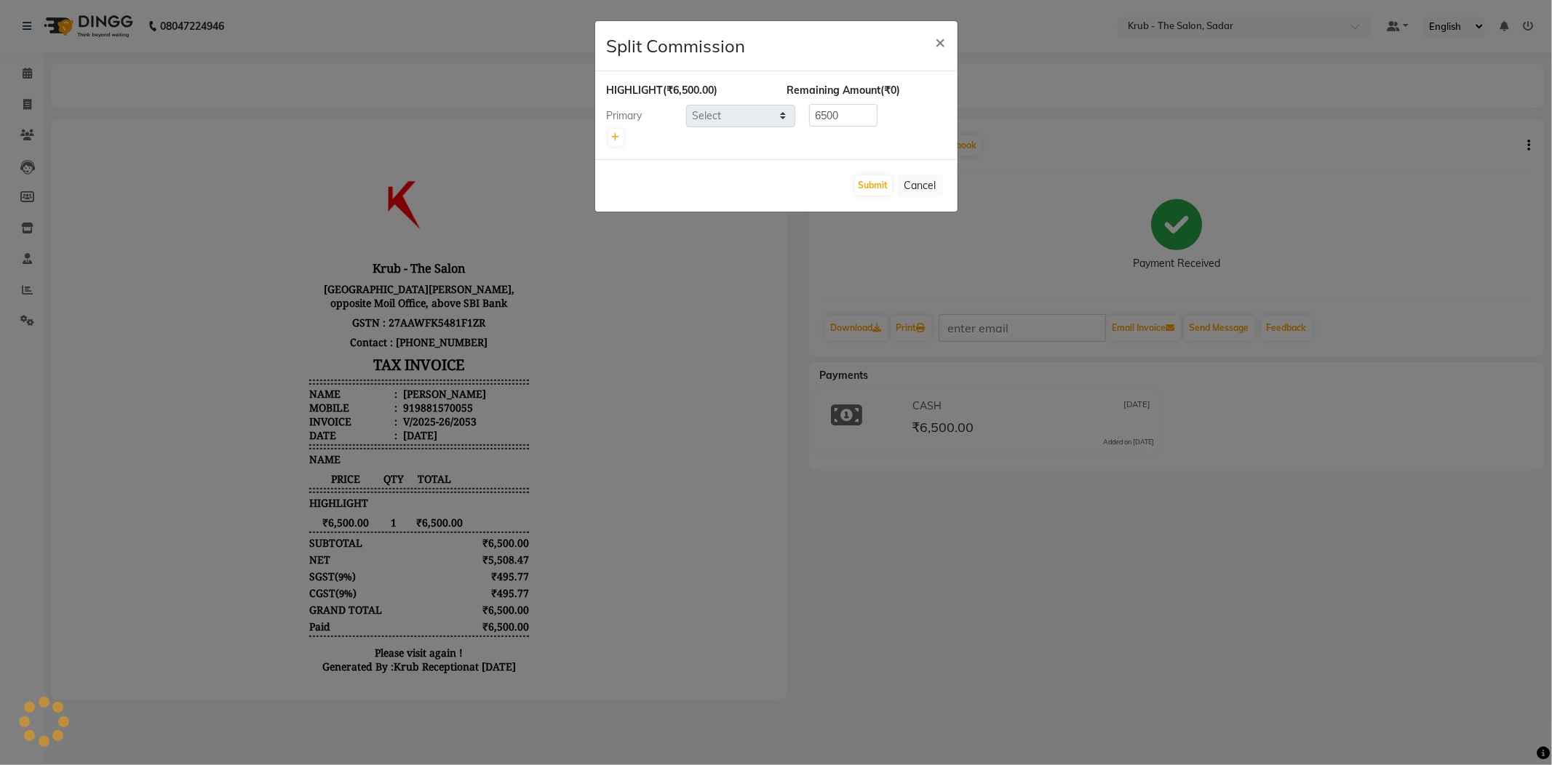
select select "24979"
drag, startPoint x: 1253, startPoint y: 178, endPoint x: 605, endPoint y: 73, distance: 655.9
click at [1243, 179] on ngb-modal-window "Split Commission × HIGHLIGHT (₹6,500.00) Remaining Amount (₹0) Primary Select […" at bounding box center [776, 382] width 1552 height 765
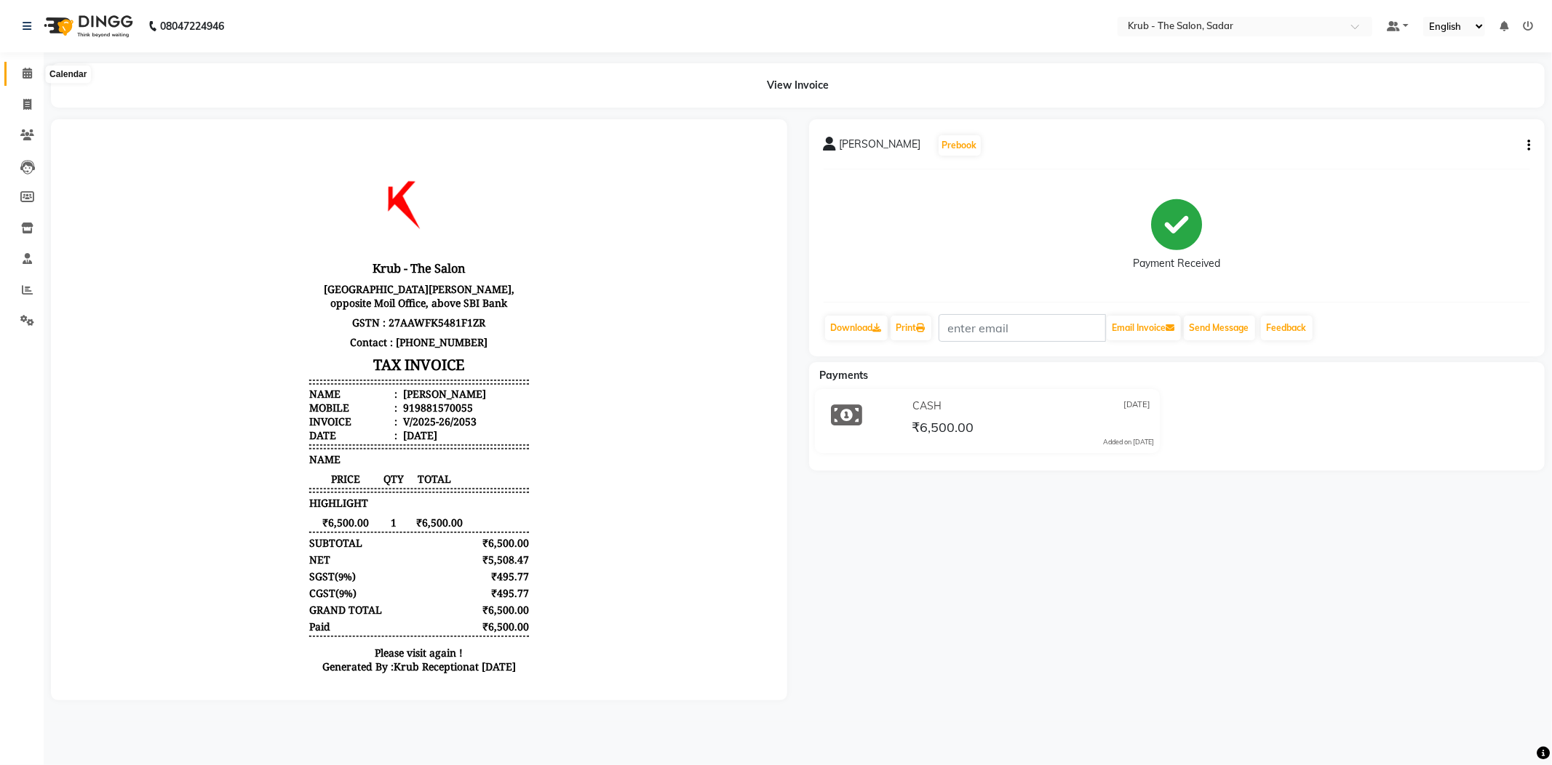
click at [25, 74] on icon at bounding box center [27, 73] width 9 height 11
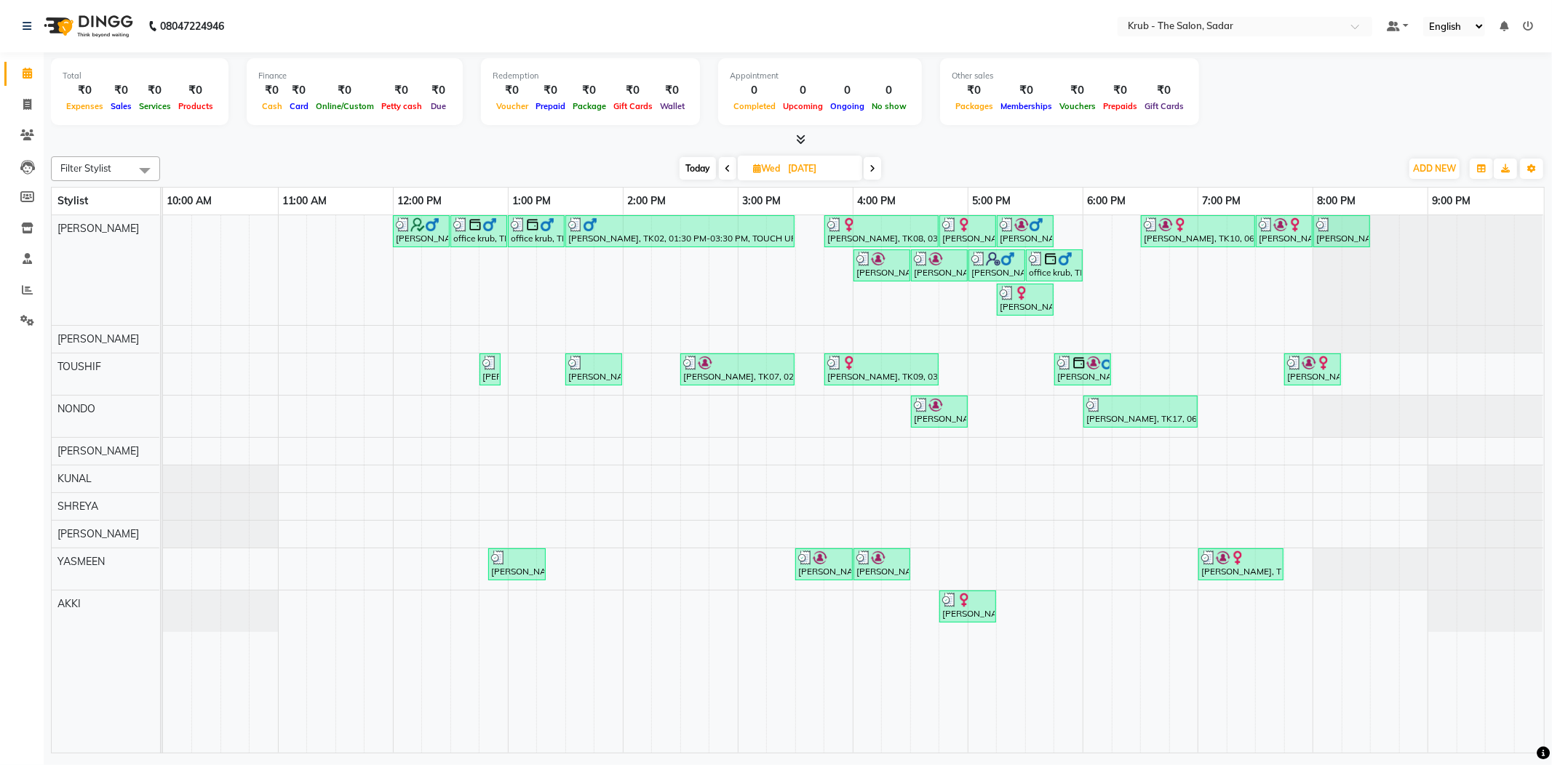
click at [870, 172] on span at bounding box center [872, 168] width 17 height 23
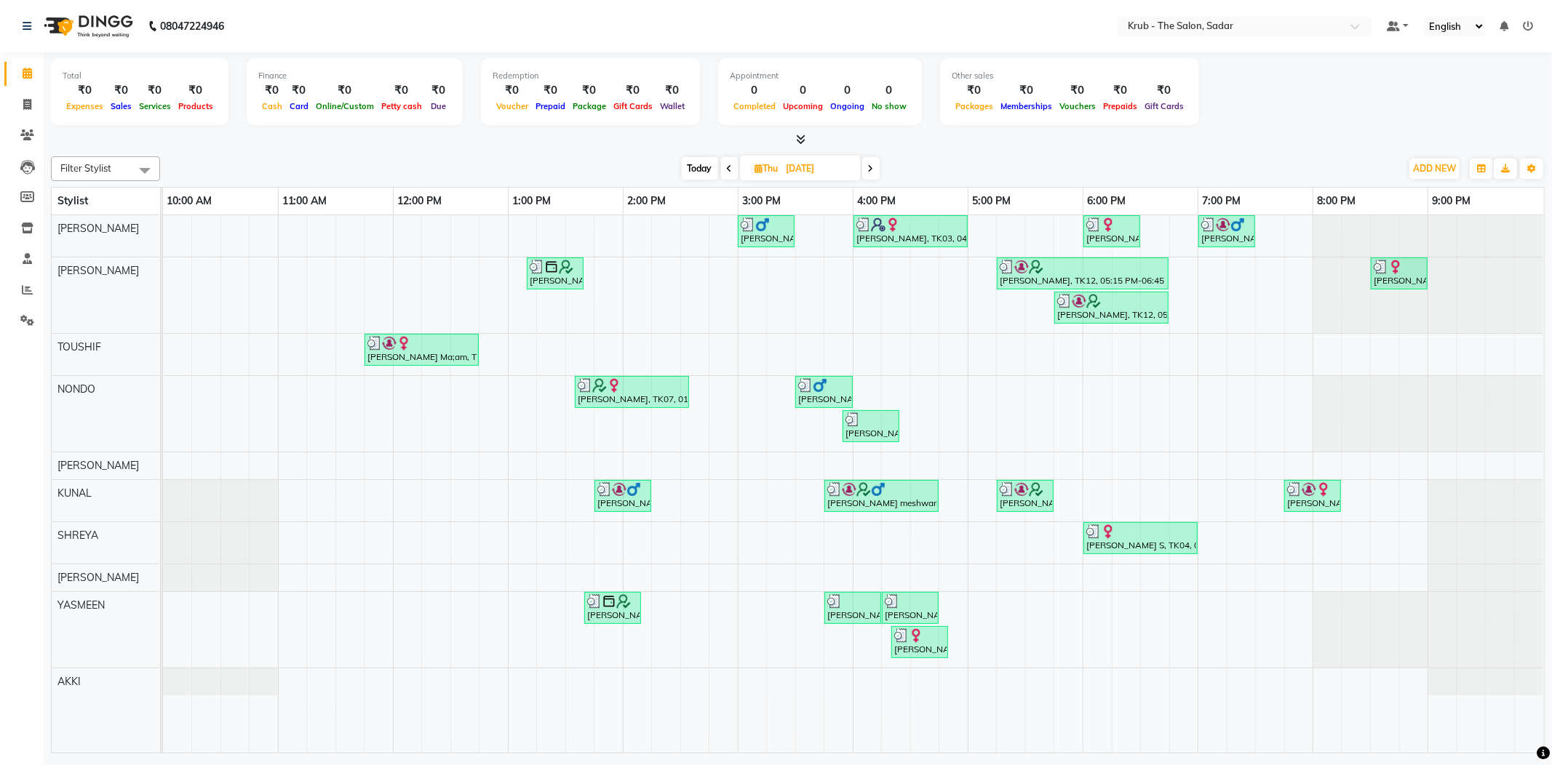
click at [870, 172] on span at bounding box center [870, 168] width 17 height 23
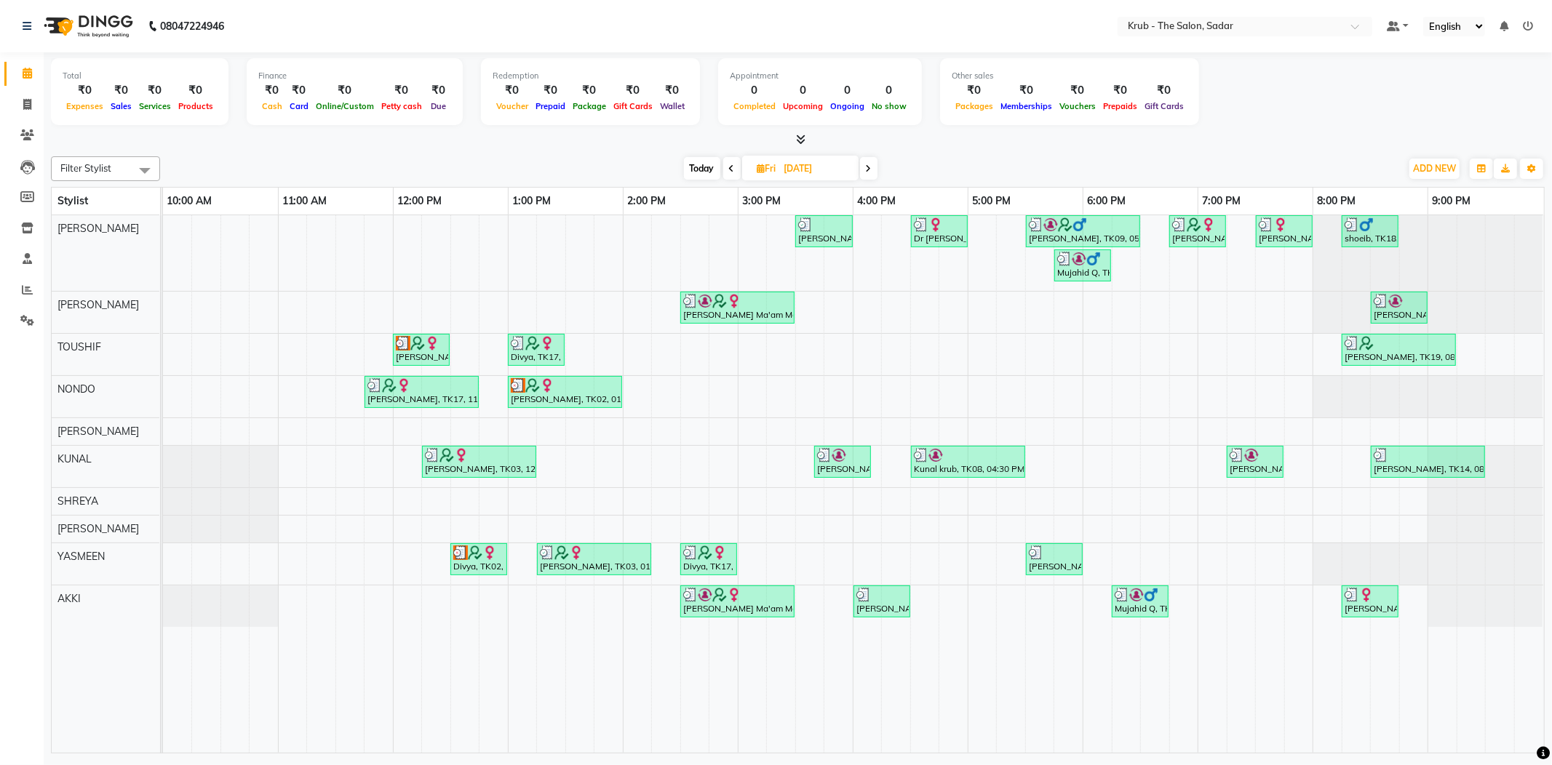
click at [870, 172] on span at bounding box center [868, 168] width 17 height 23
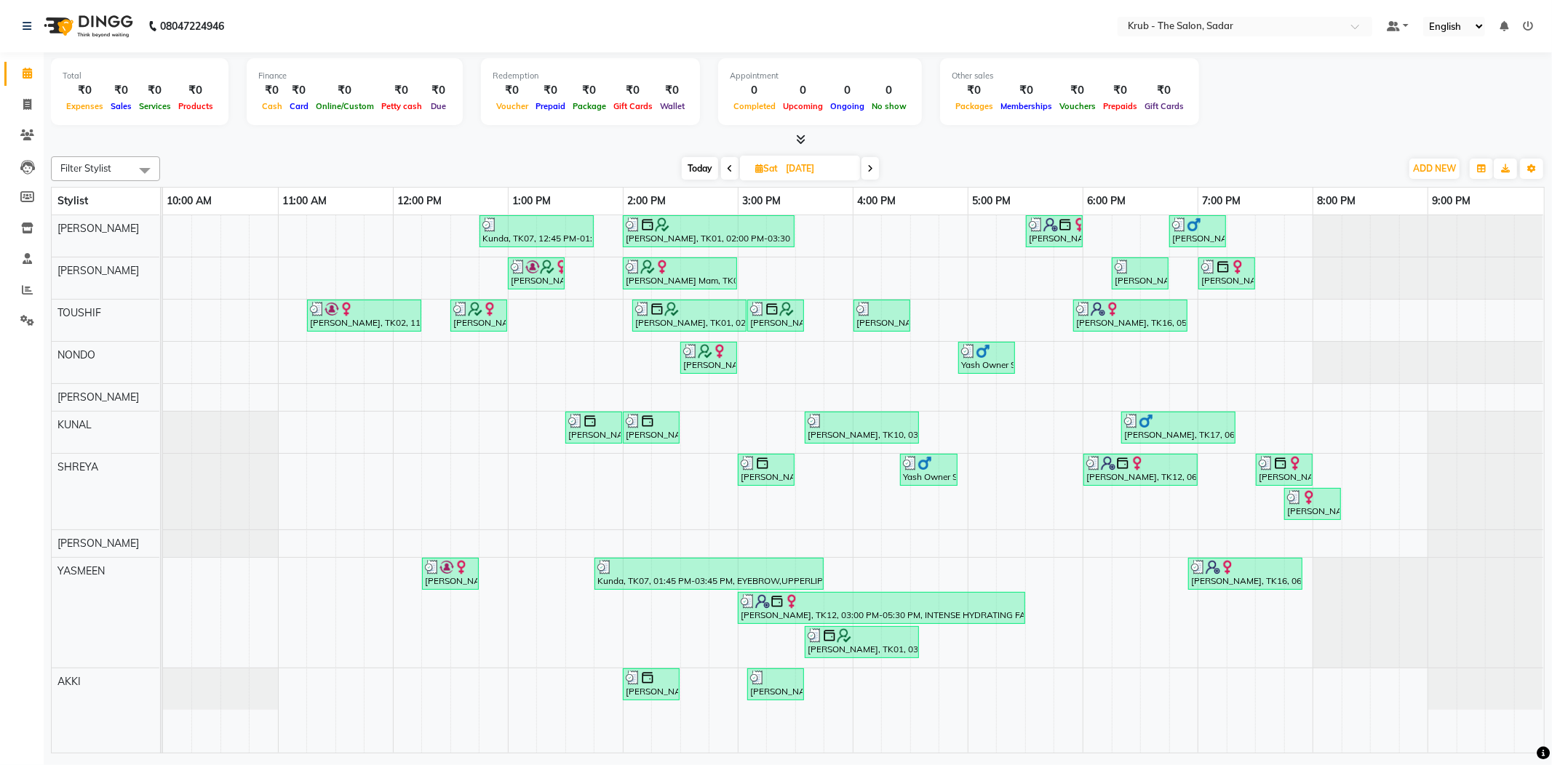
click at [870, 167] on icon at bounding box center [870, 168] width 6 height 9
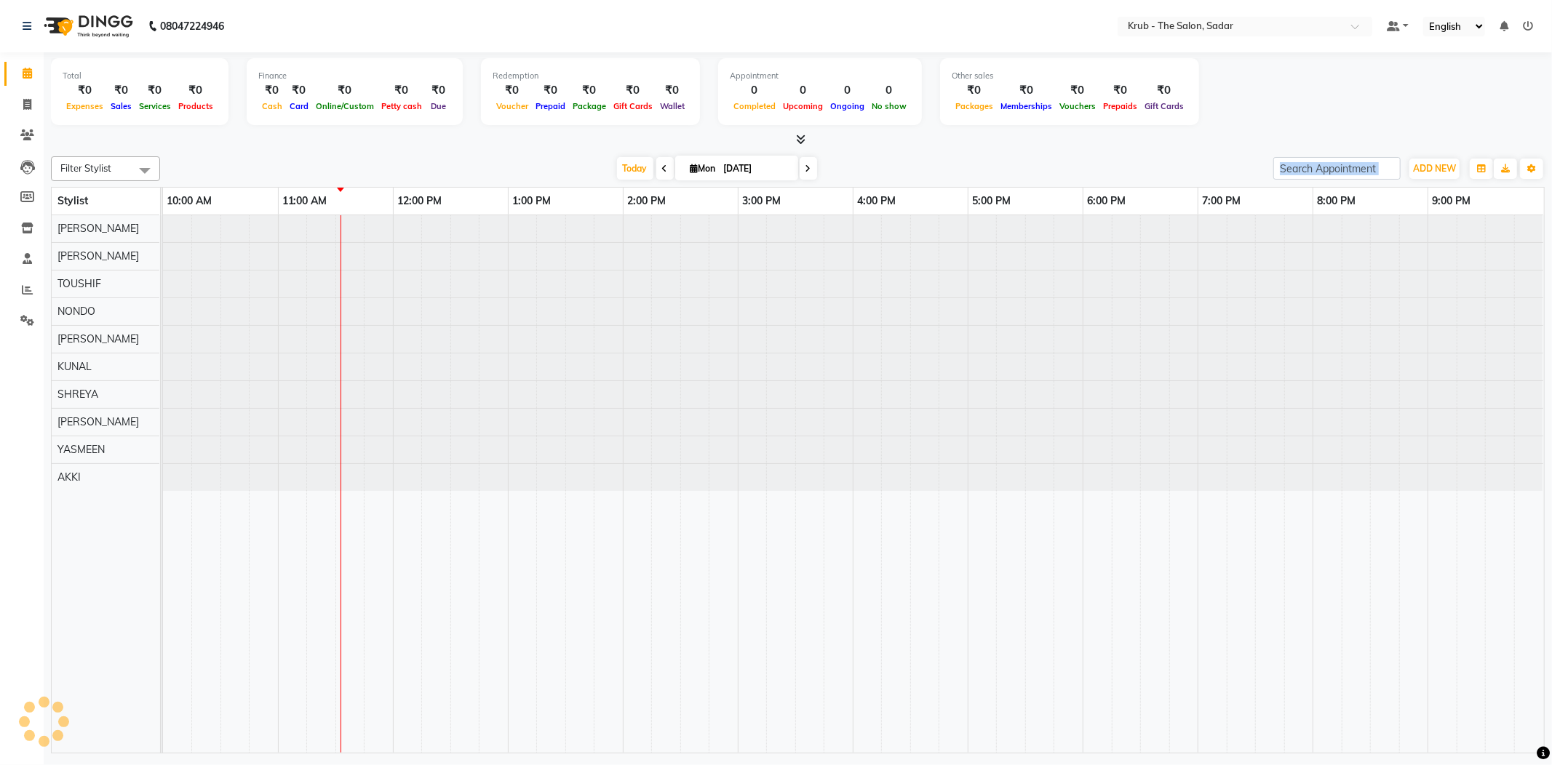
type input "[DATE]"
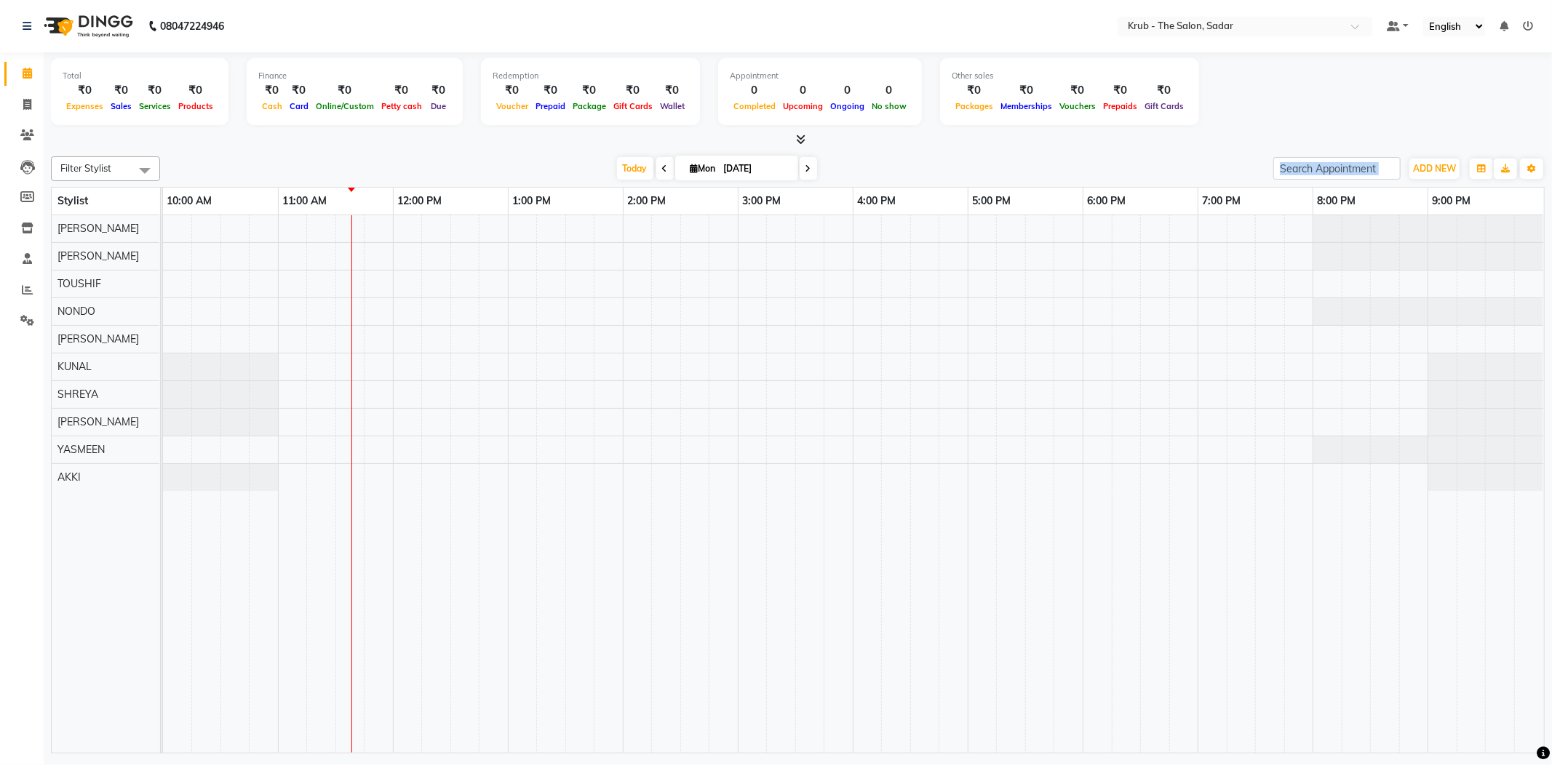
click at [1115, 135] on div at bounding box center [798, 139] width 1494 height 15
click at [12, 102] on link "Invoice" at bounding box center [21, 105] width 35 height 24
select select "4449"
select select "service"
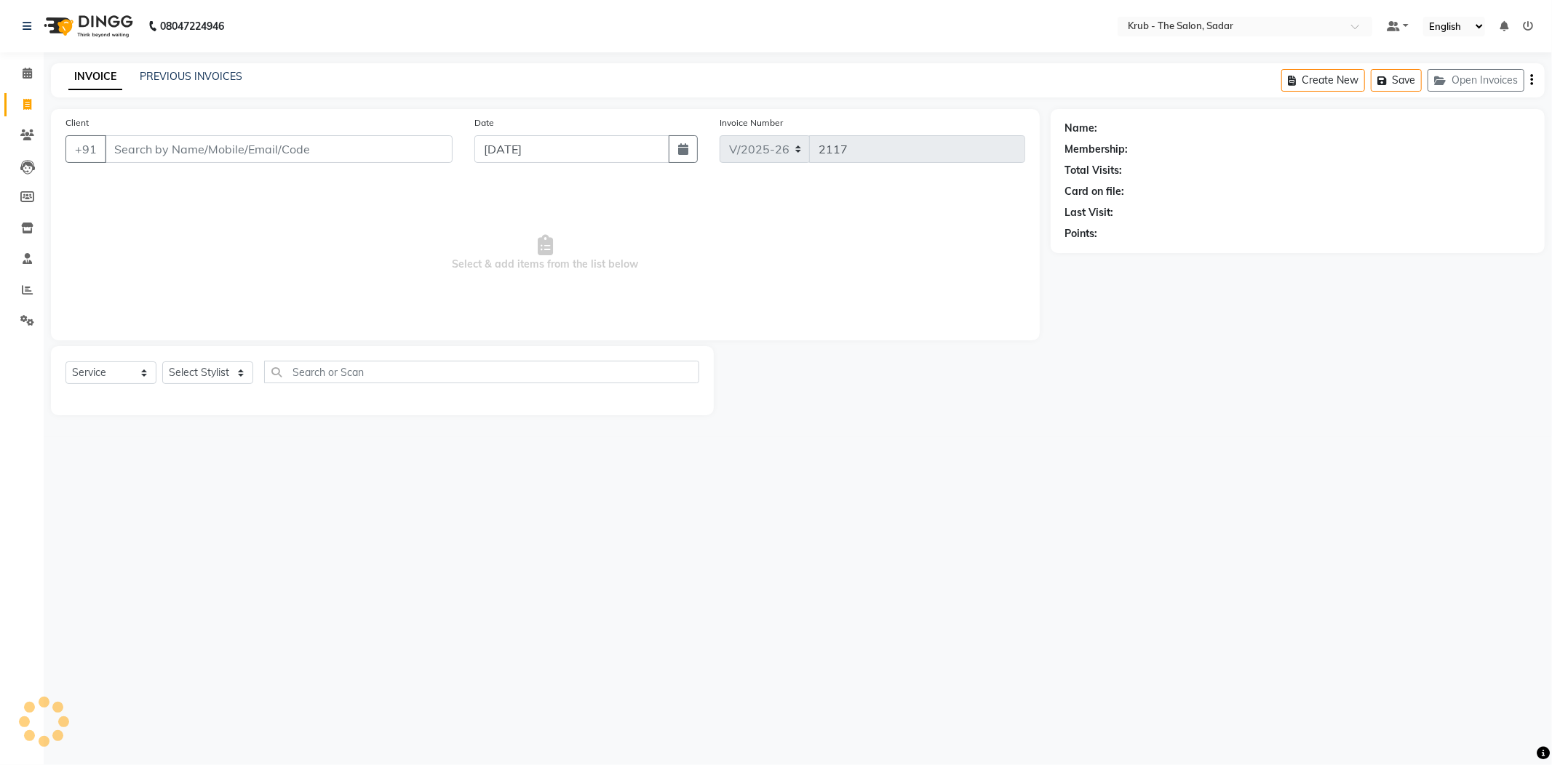
click at [190, 63] on div "INVOICE PREVIOUS INVOICES Create New Save Open Invoices" at bounding box center [798, 80] width 1494 height 34
click at [199, 70] on link "PREVIOUS INVOICES" at bounding box center [191, 76] width 103 height 13
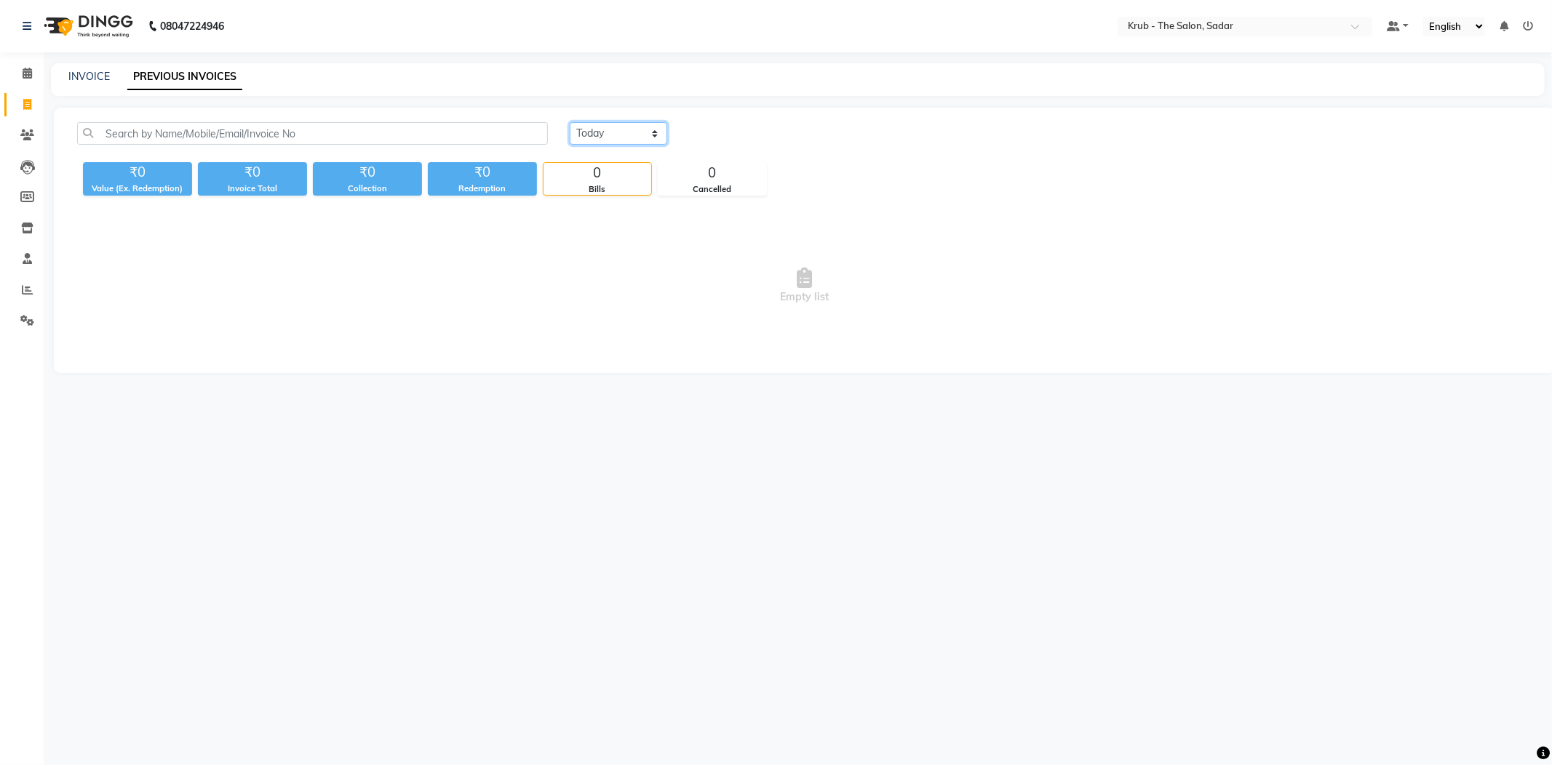
drag, startPoint x: 655, startPoint y: 125, endPoint x: 650, endPoint y: 132, distance: 9.3
click at [653, 126] on select "[DATE] [DATE] Custom Range" at bounding box center [618, 133] width 97 height 23
select select "[DATE]"
click at [570, 122] on select "[DATE] [DATE] Custom Range" at bounding box center [618, 133] width 97 height 23
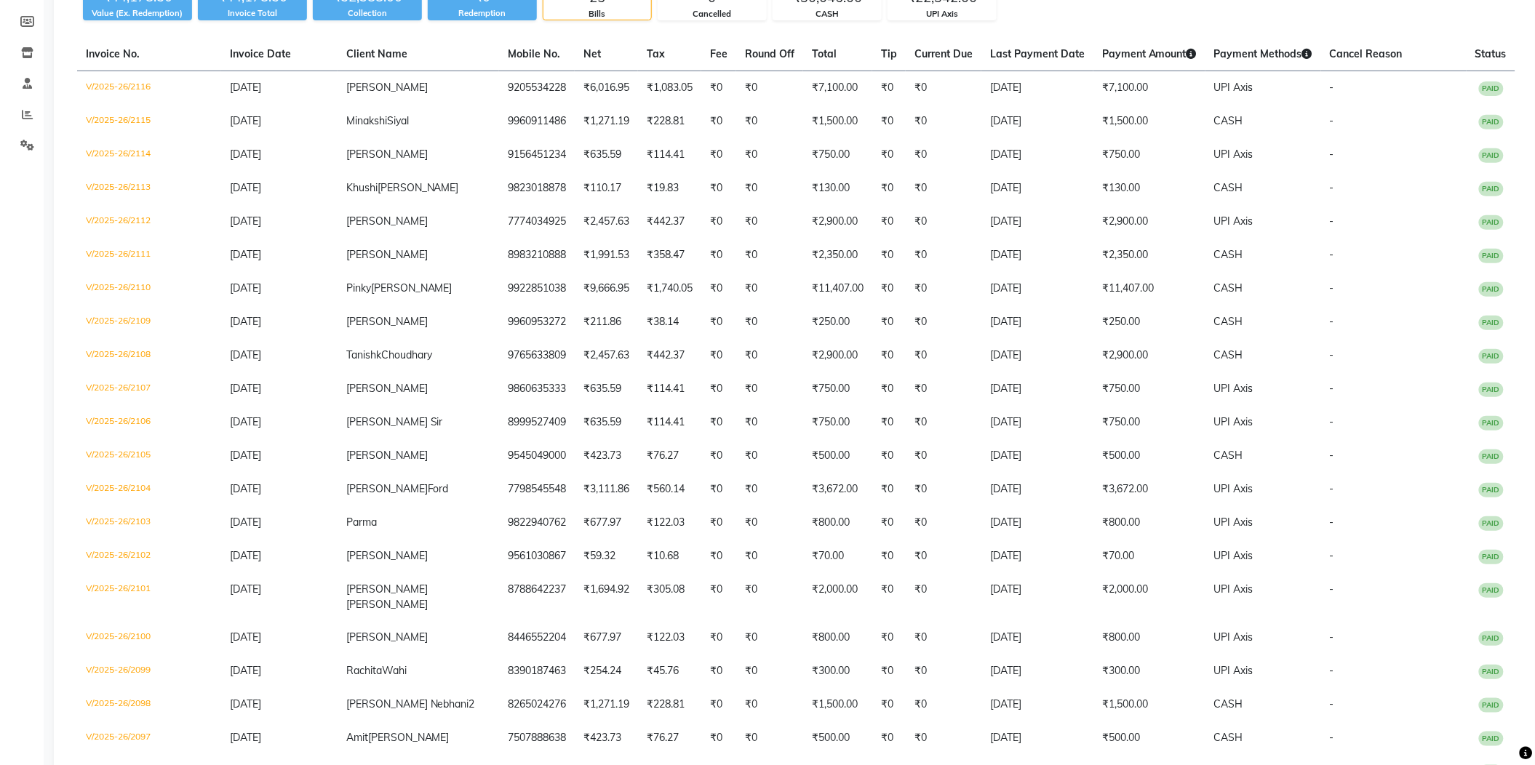
scroll to position [12, 0]
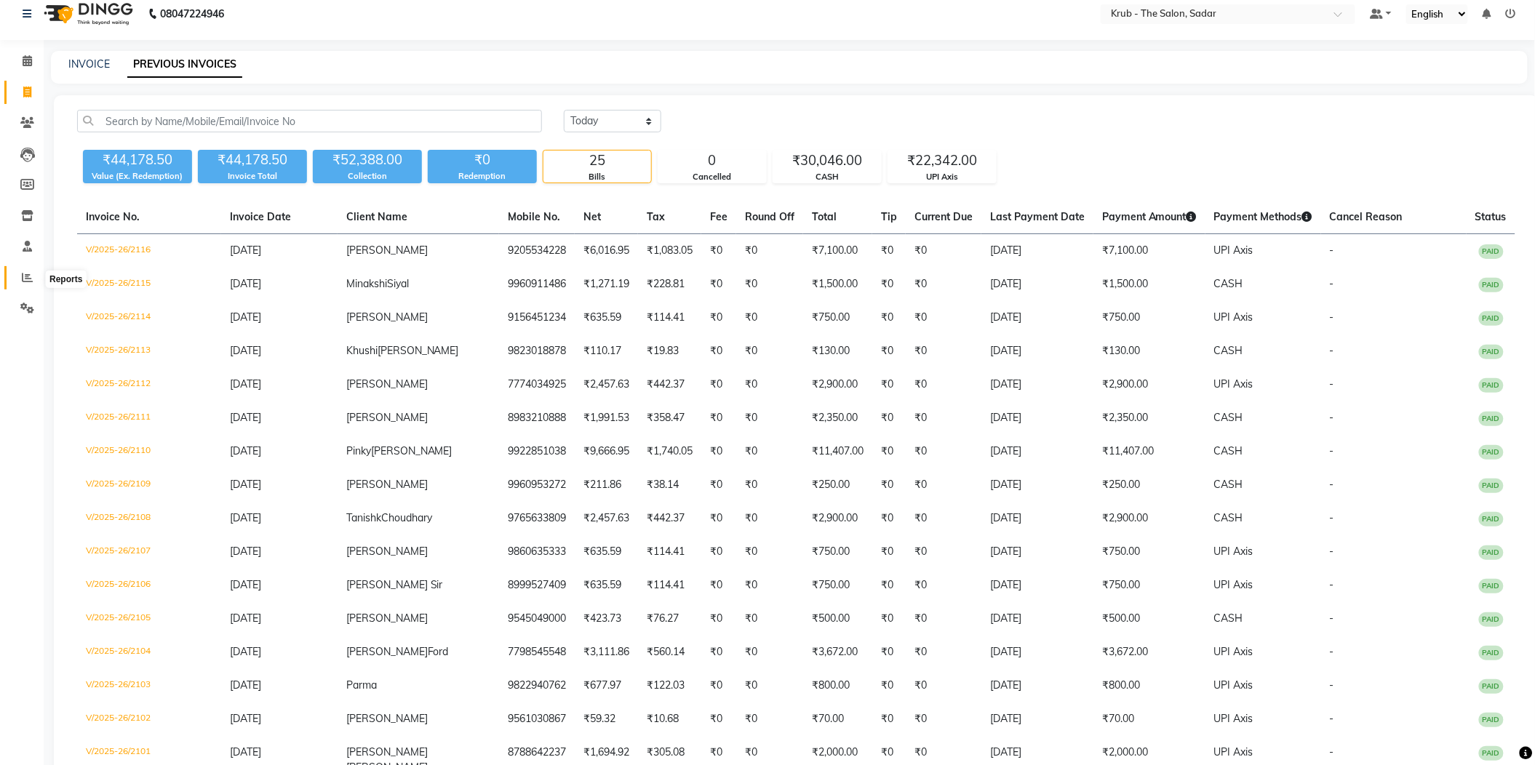
click at [26, 270] on span at bounding box center [27, 278] width 25 height 17
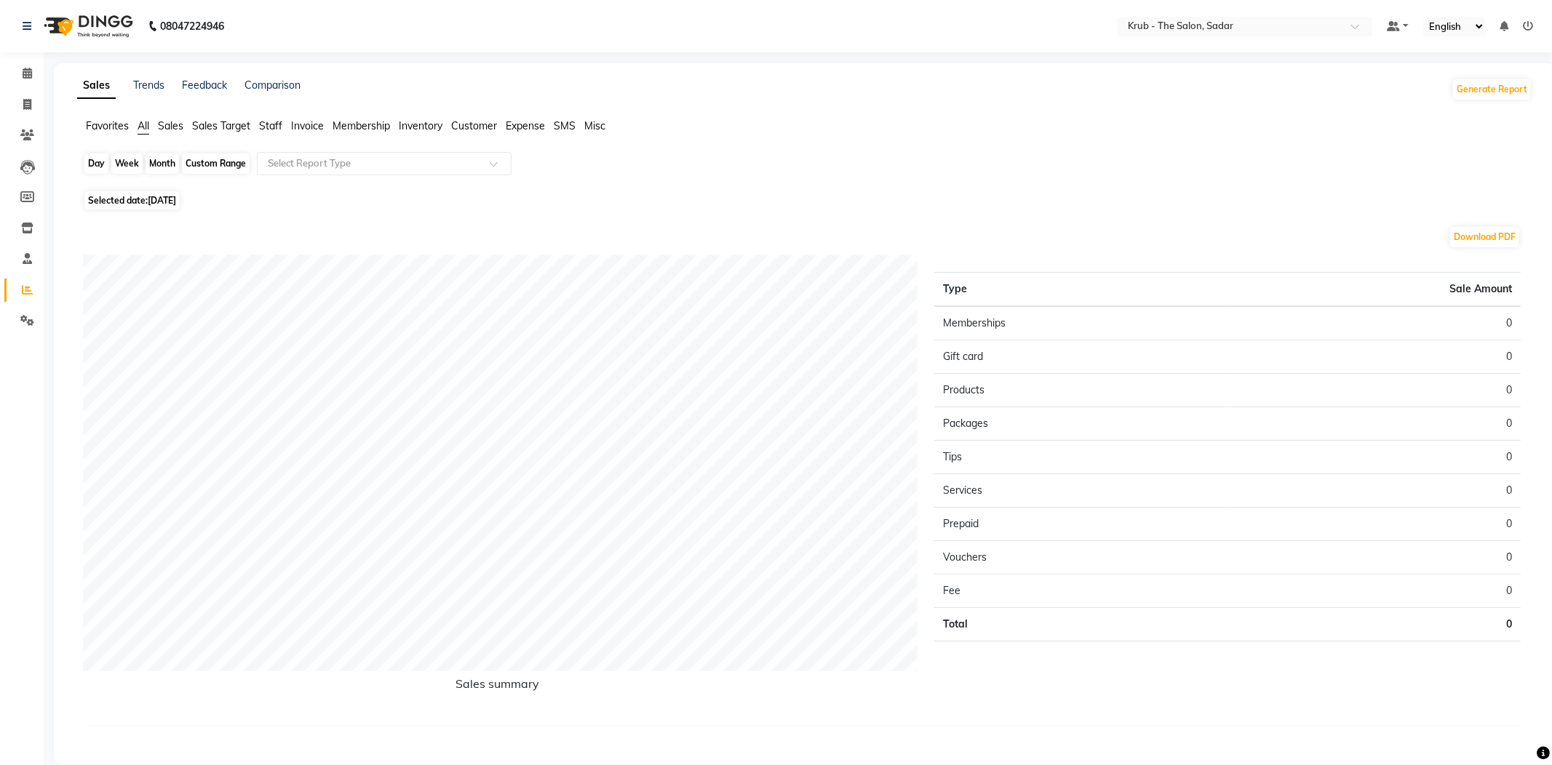
click at [91, 164] on div "Day" at bounding box center [96, 163] width 24 height 20
select select "9"
select select "2025"
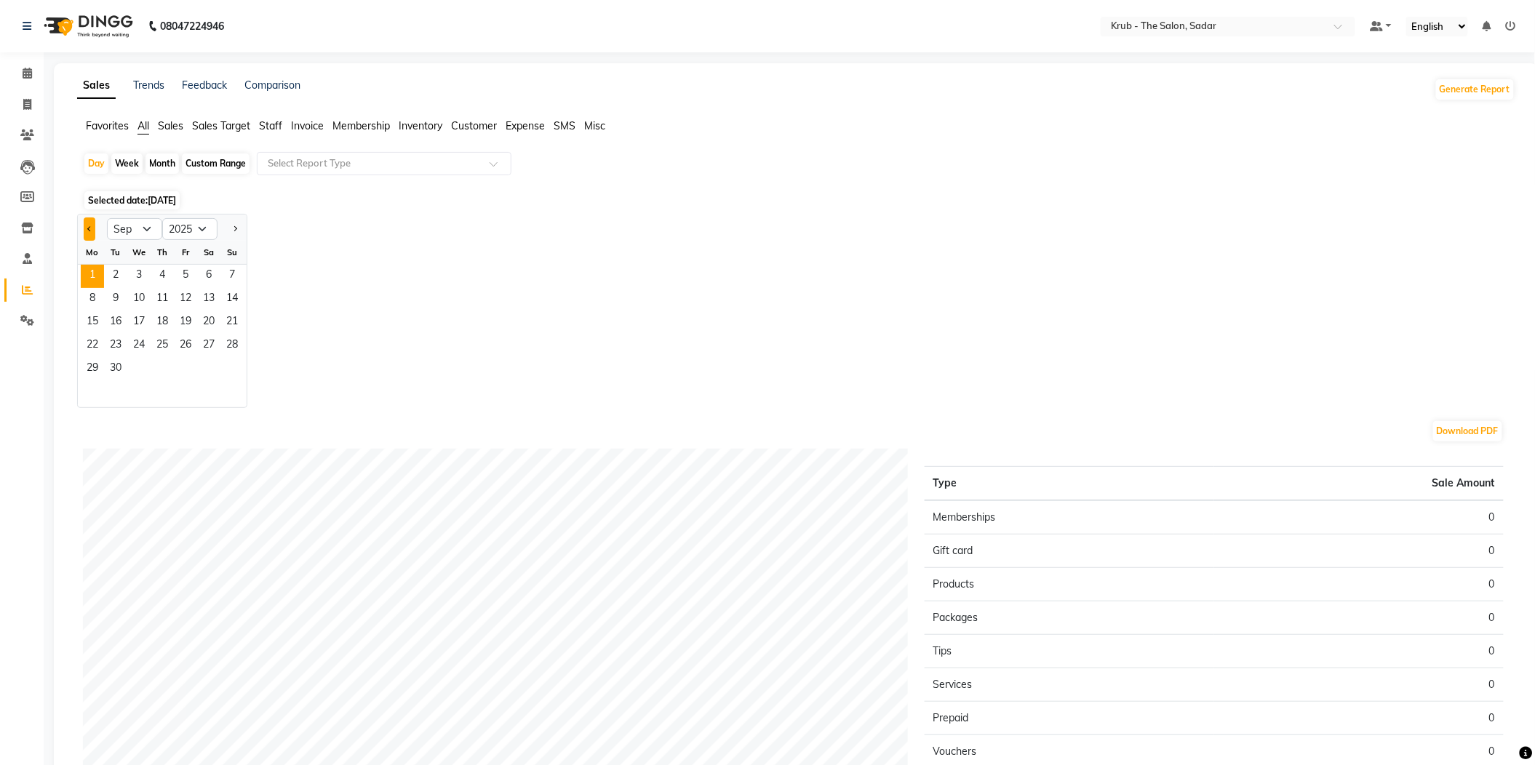
click at [84, 222] on button "Previous month" at bounding box center [90, 229] width 12 height 23
select select "8"
click at [220, 358] on span "31" at bounding box center [231, 369] width 23 height 23
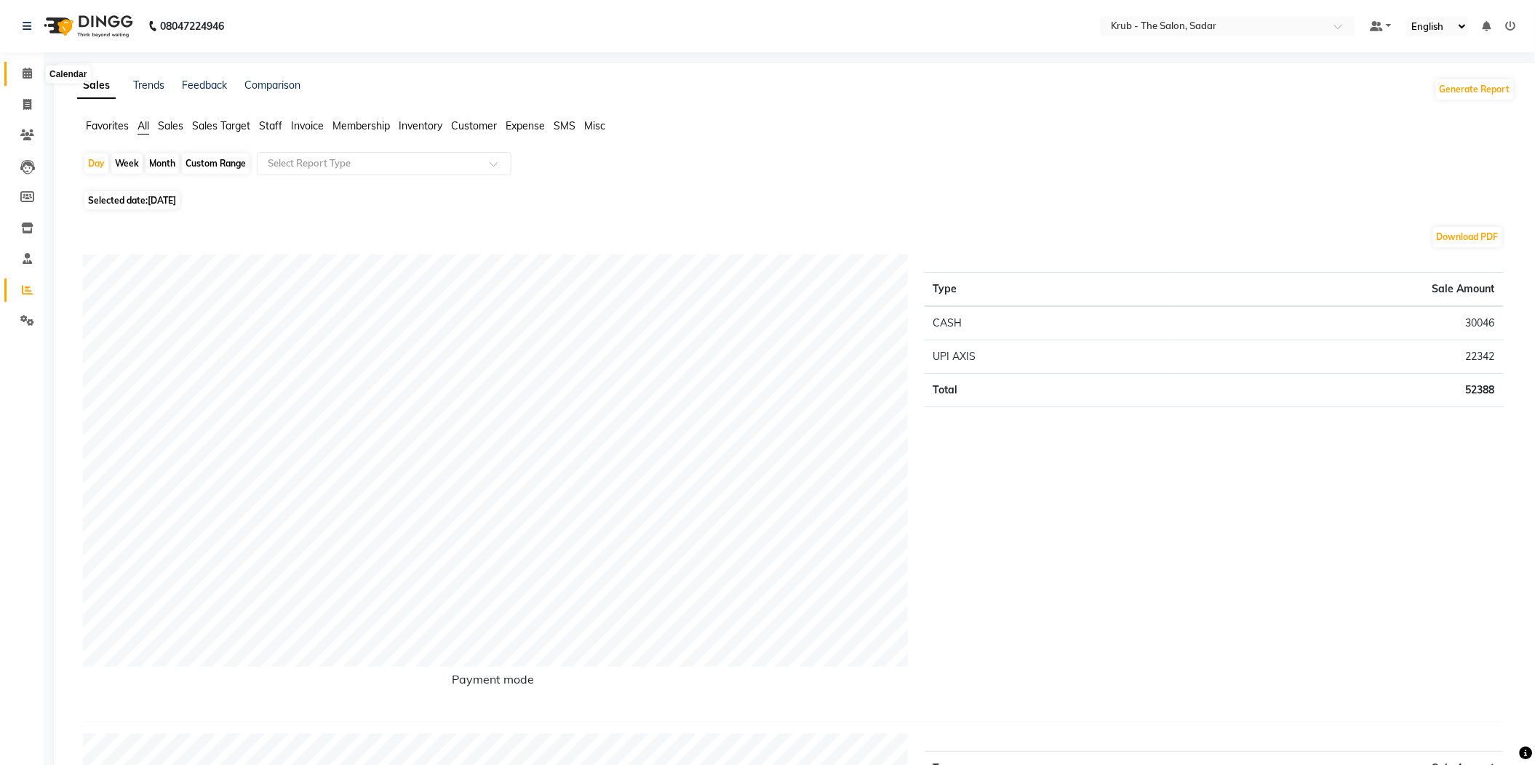
click at [22, 65] on span at bounding box center [27, 73] width 25 height 17
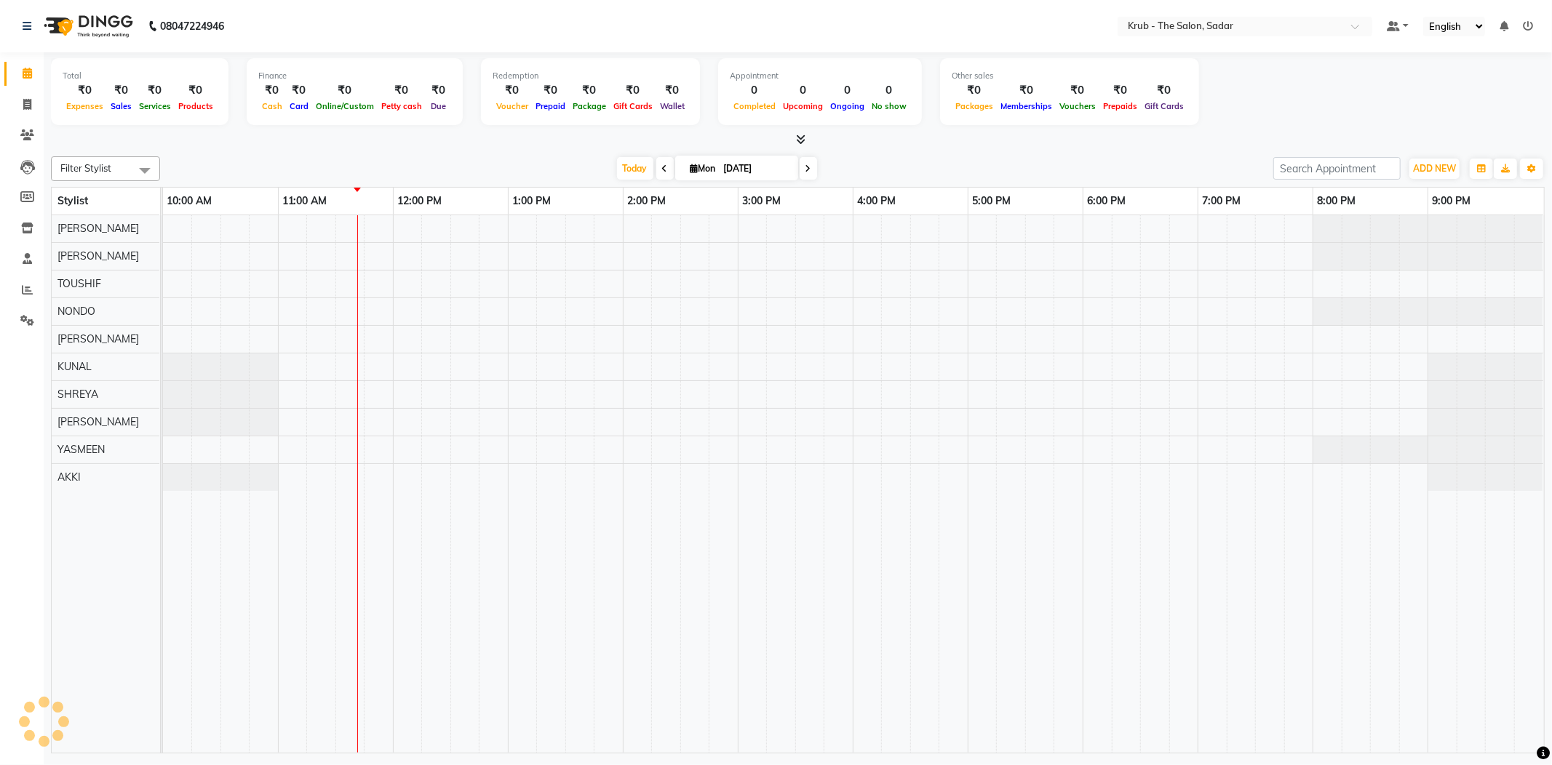
click at [1266, 137] on div at bounding box center [798, 139] width 1494 height 15
click at [1528, 22] on icon at bounding box center [1528, 26] width 10 height 10
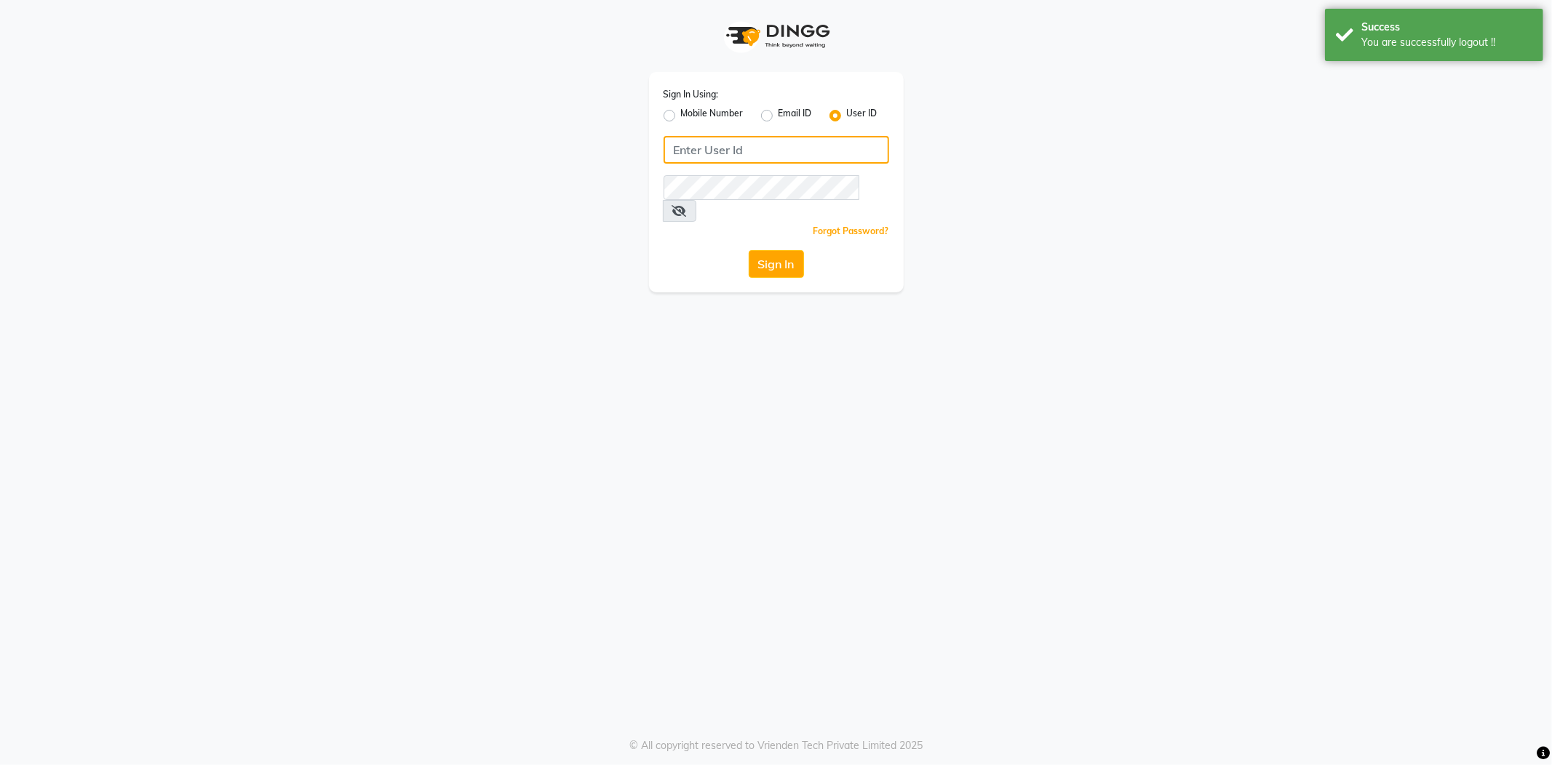
type input "8600687890"
click at [681, 109] on label "Mobile Number" at bounding box center [712, 115] width 63 height 17
click at [681, 109] on input "Mobile Number" at bounding box center [685, 111] width 9 height 9
radio input "true"
radio input "false"
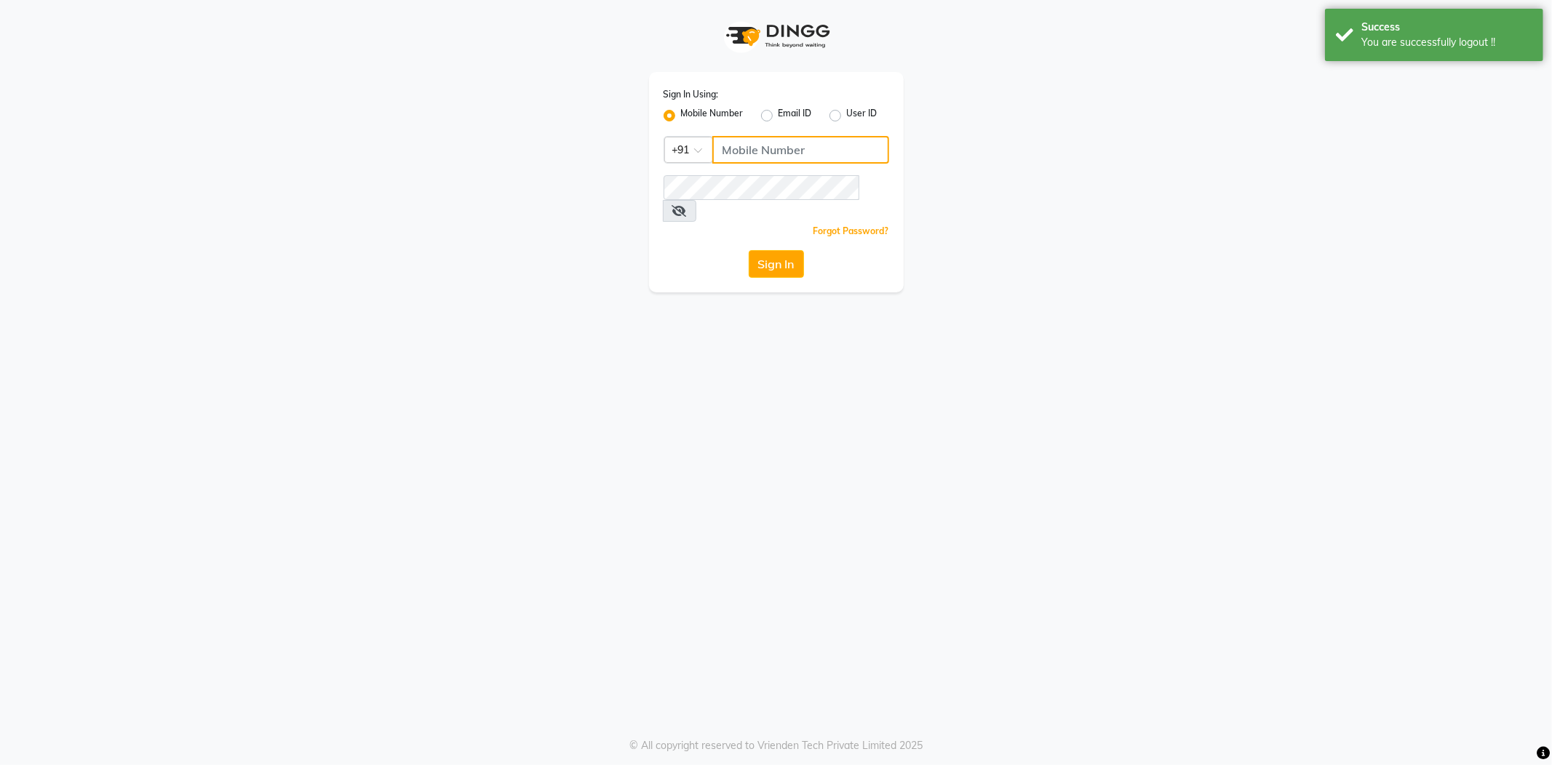
click at [767, 136] on input "Username" at bounding box center [800, 150] width 177 height 28
type input "8600687890"
click at [789, 250] on button "Sign In" at bounding box center [776, 264] width 55 height 28
